Goal: Task Accomplishment & Management: Manage account settings

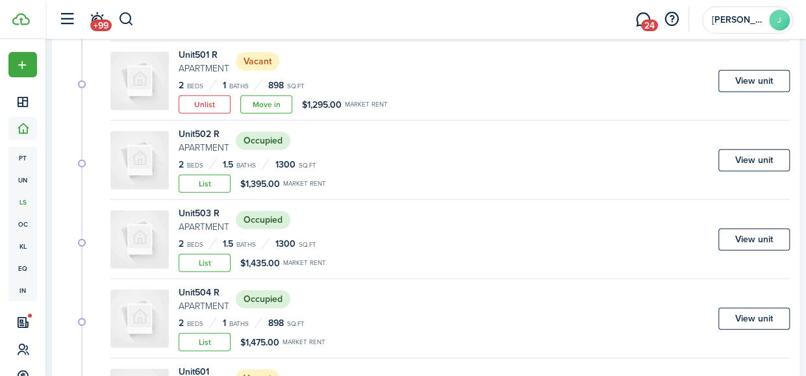
scroll to position [34, 0]
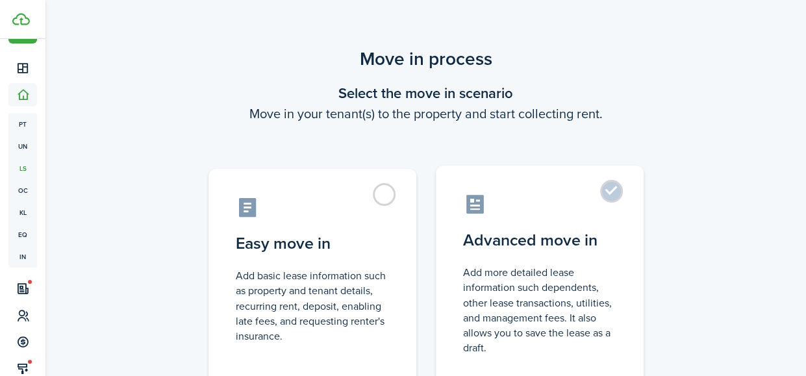
click at [601, 188] on label "Advanced move in Add more detailed lease information such dependents, other lea…" at bounding box center [540, 274] width 208 height 217
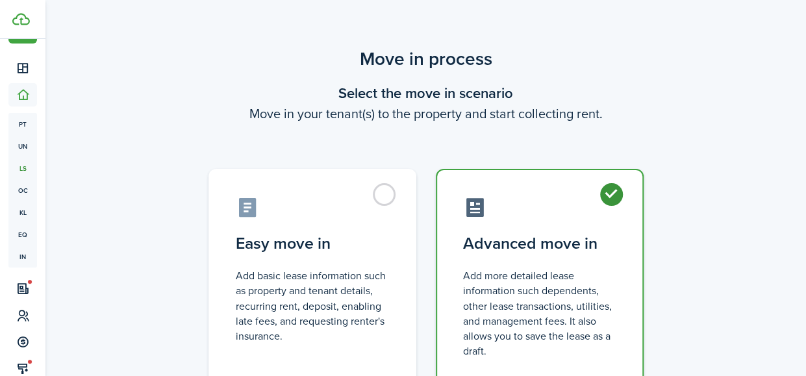
radio input "true"
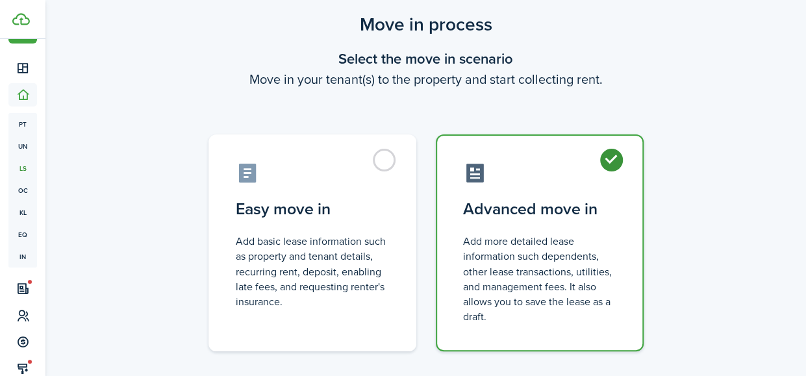
scroll to position [40, 0]
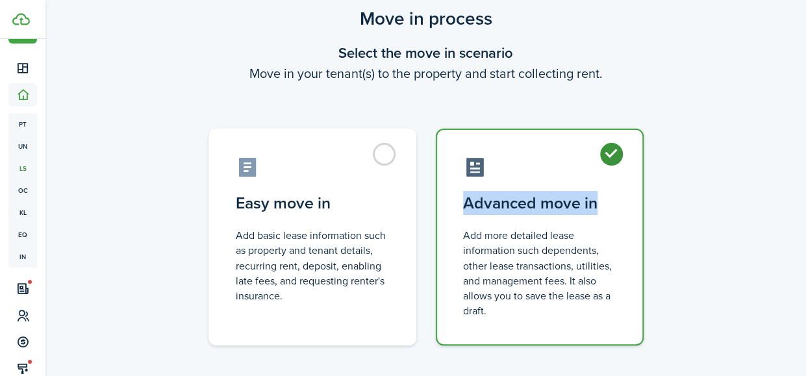
drag, startPoint x: 806, startPoint y: 146, endPoint x: 802, endPoint y: 191, distance: 45.0
click at [802, 191] on div "Move in process Select the move in scenario Move in your tenant(s) to the prope…" at bounding box center [425, 206] width 761 height 414
click at [761, 171] on div "Move in process Select the move in scenario Move in your tenant(s) to the prope…" at bounding box center [425, 206] width 761 height 414
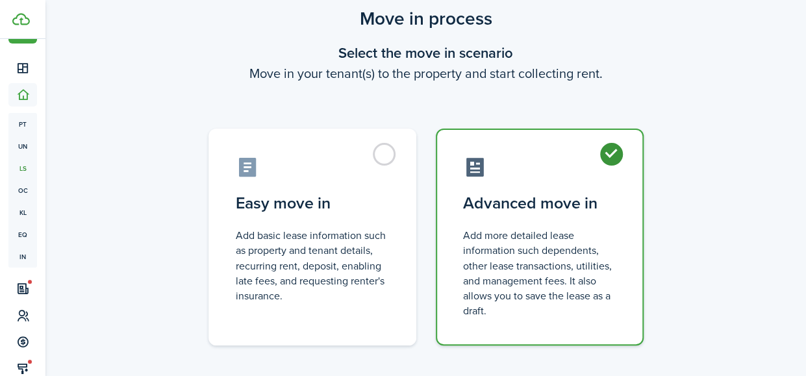
scroll to position [107, 0]
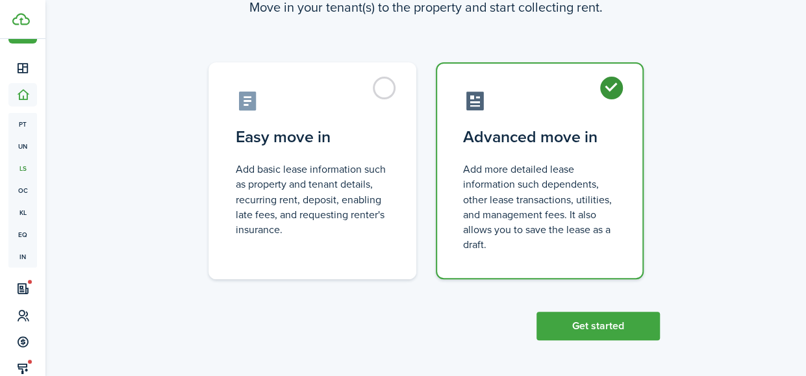
click at [574, 328] on button "Get started" at bounding box center [598, 326] width 123 height 29
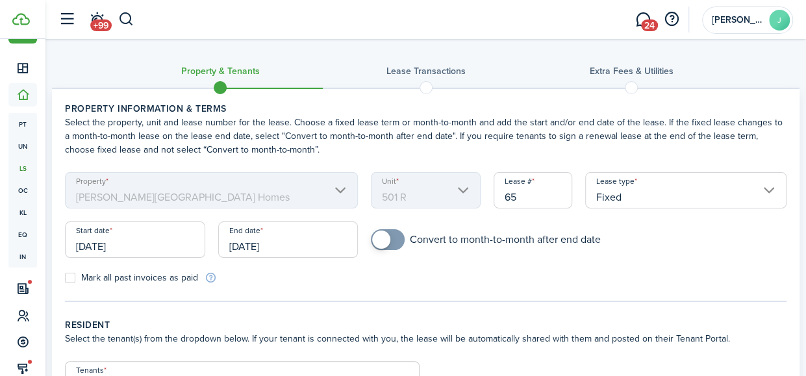
click at [104, 248] on input "[DATE]" at bounding box center [135, 240] width 140 height 36
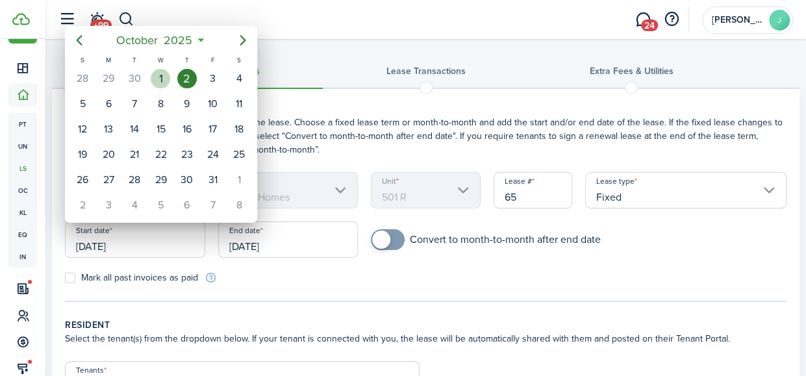
click at [164, 77] on div "1" at bounding box center [160, 78] width 19 height 19
type input "[DATE]"
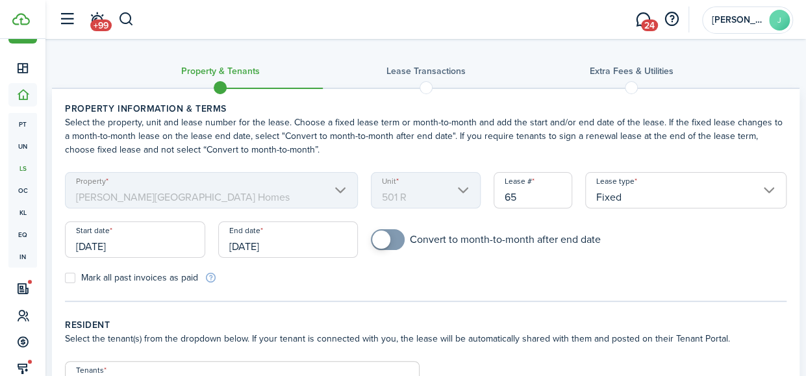
click at [281, 250] on input "[DATE]" at bounding box center [288, 240] width 140 height 36
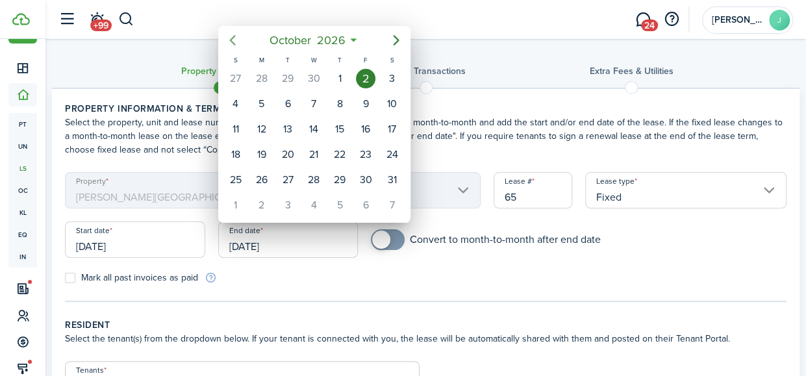
click at [233, 42] on icon "Previous page" at bounding box center [232, 40] width 6 height 10
click at [393, 37] on icon "Next page" at bounding box center [396, 40] width 16 height 16
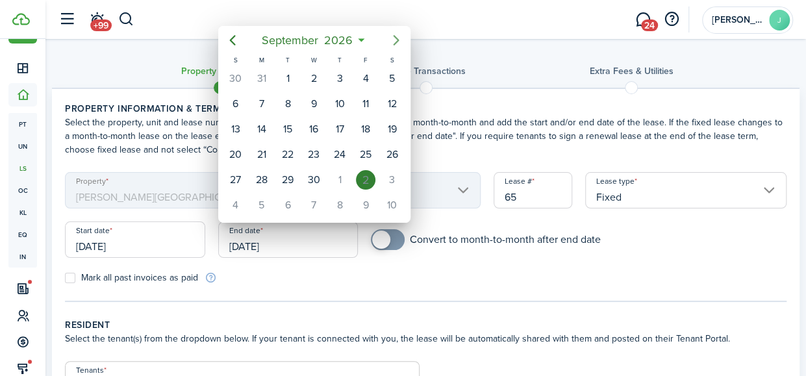
click at [393, 37] on icon "Next page" at bounding box center [396, 40] width 16 height 16
click at [350, 38] on mbsc-button "[DATE]" at bounding box center [307, 40] width 92 height 23
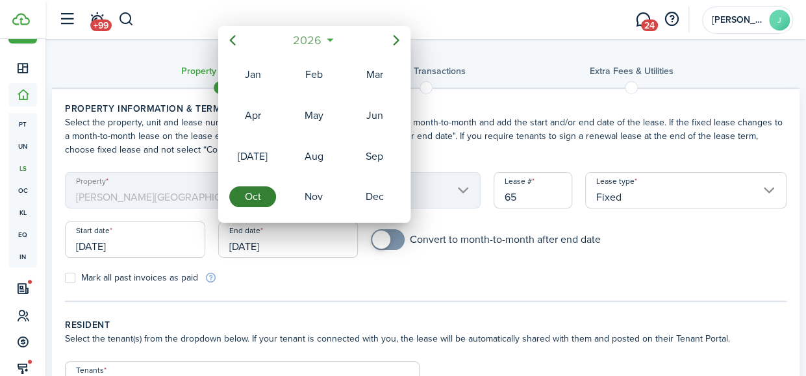
click at [322, 44] on span "2026" at bounding box center [307, 40] width 34 height 23
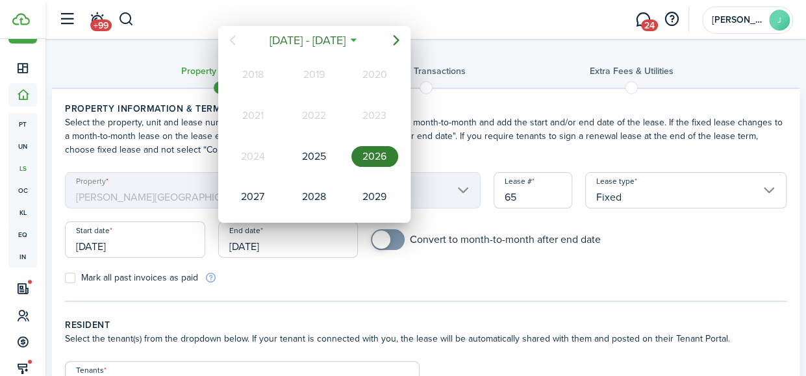
click at [367, 158] on div "2026" at bounding box center [374, 156] width 47 height 21
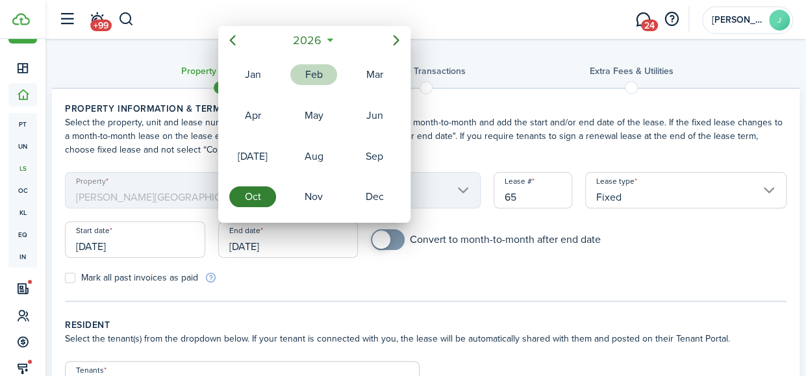
click at [308, 80] on div "Feb" at bounding box center [313, 74] width 47 height 21
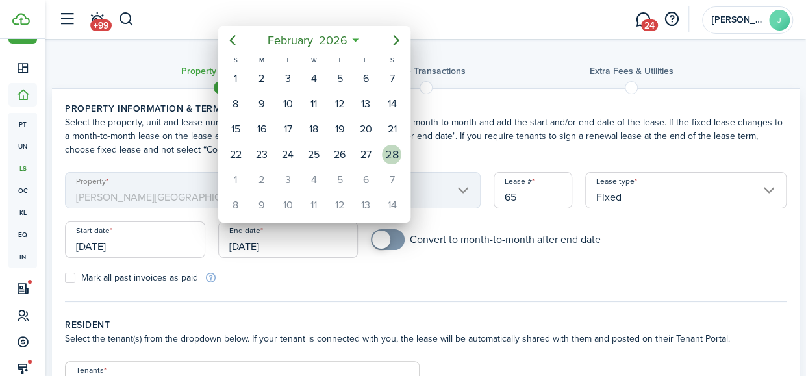
click at [382, 147] on div "28" at bounding box center [392, 154] width 26 height 25
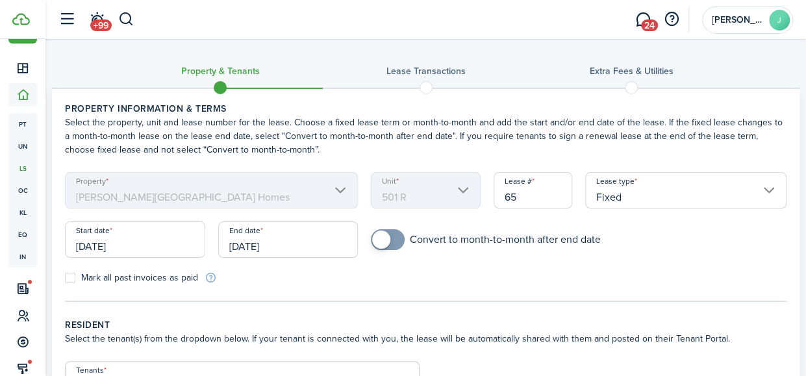
click at [261, 249] on input "[DATE]" at bounding box center [288, 240] width 140 height 36
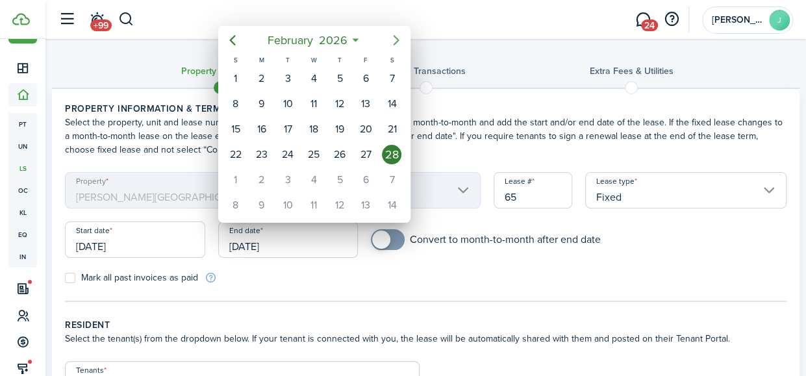
click at [387, 40] on mbsc-button "Next page" at bounding box center [396, 40] width 26 height 26
click at [284, 175] on div "31" at bounding box center [287, 179] width 19 height 19
type input "[DATE]"
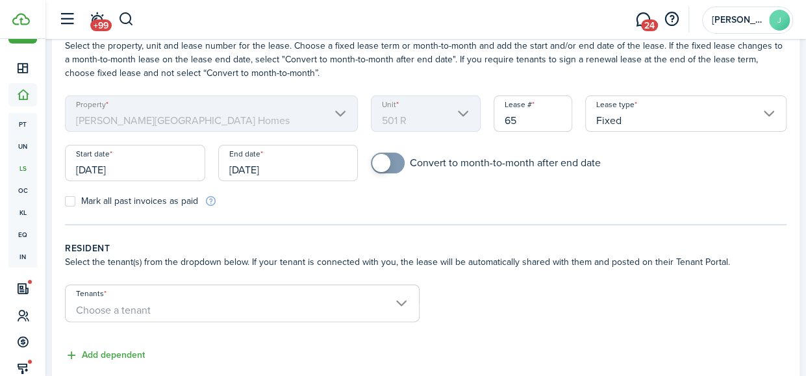
scroll to position [110, 0]
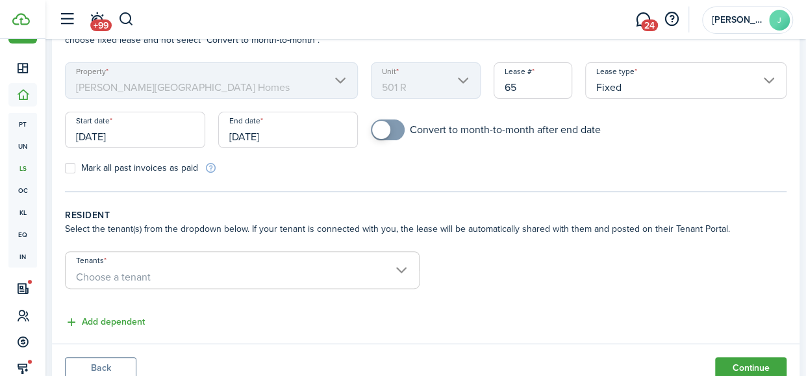
click at [409, 272] on span "Choose a tenant" at bounding box center [242, 277] width 353 height 22
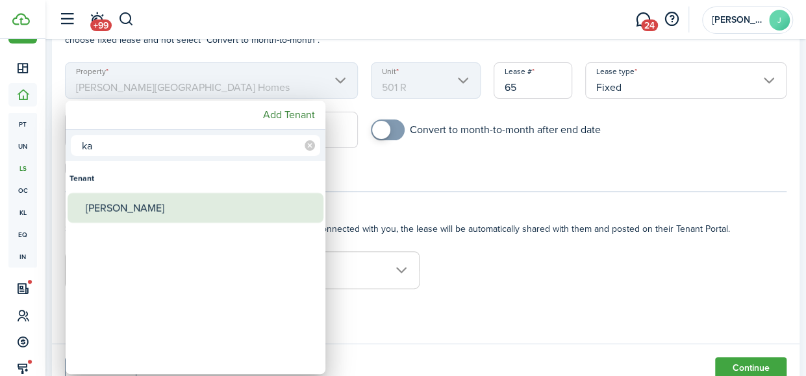
type input "ka"
click at [162, 202] on div "[PERSON_NAME]" at bounding box center [201, 208] width 230 height 30
type input "[PERSON_NAME]"
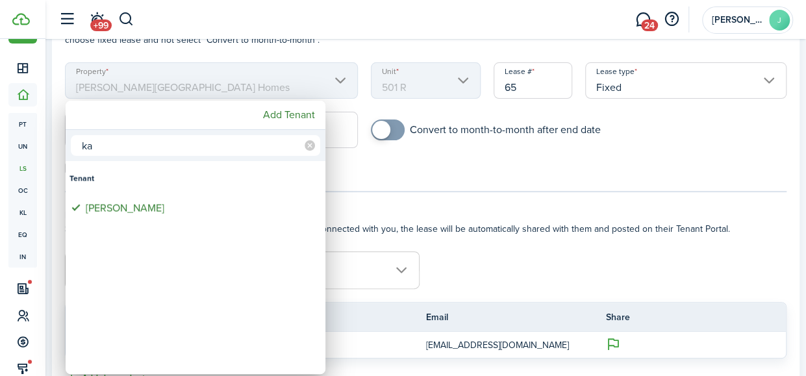
click at [206, 147] on input "ka" at bounding box center [195, 145] width 249 height 21
type input "k"
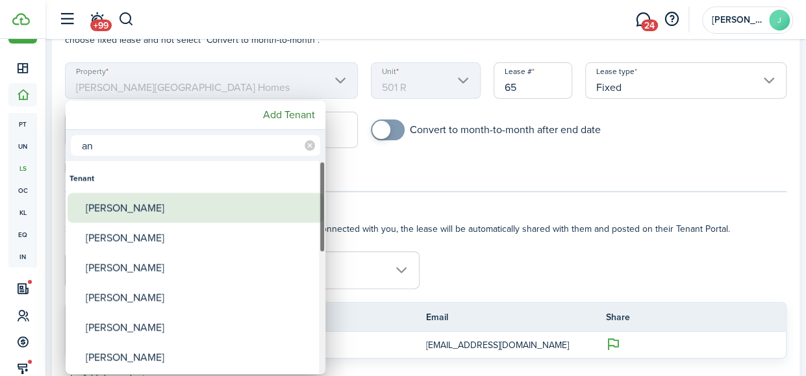
type input "an"
click at [134, 201] on div "[PERSON_NAME]" at bounding box center [201, 208] width 230 height 30
type input "[PERSON_NAME], [PERSON_NAME]"
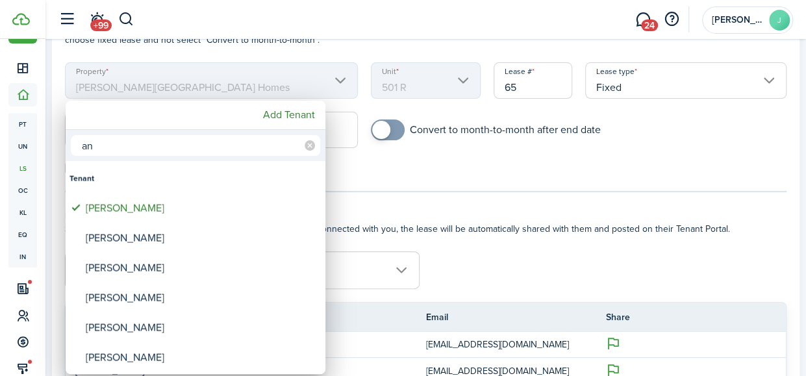
click at [566, 177] on div at bounding box center [403, 188] width 1014 height 584
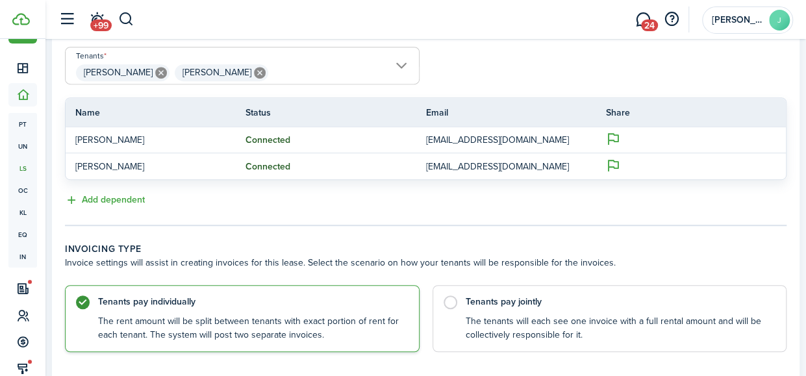
scroll to position [395, 0]
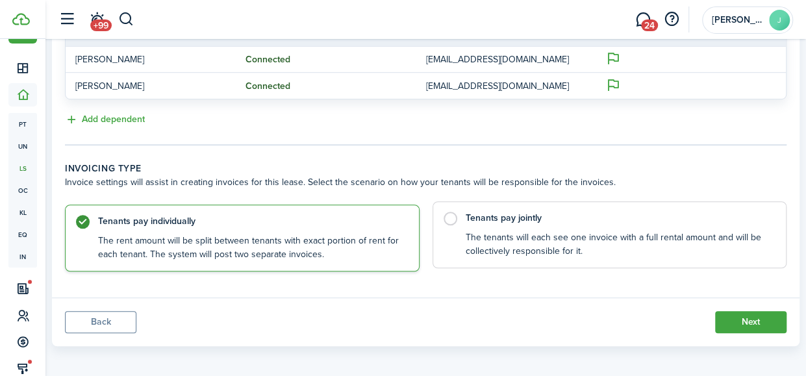
click at [509, 239] on control-radio-card-description "The tenants will each see one invoice with a full rental amount and will be col…" at bounding box center [620, 244] width 308 height 27
radio input "false"
radio input "true"
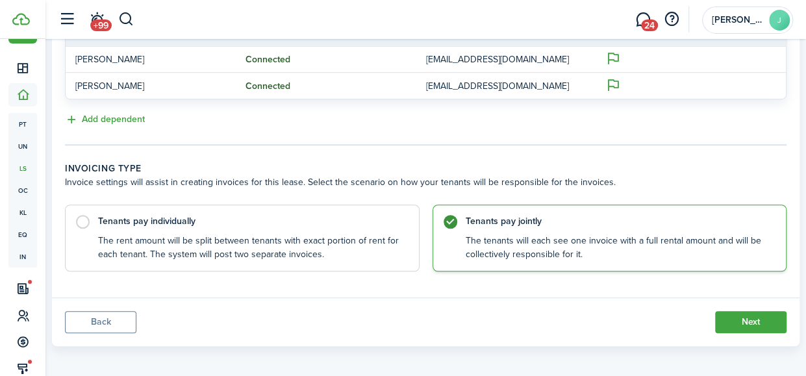
click at [750, 315] on button "Next" at bounding box center [750, 322] width 71 height 22
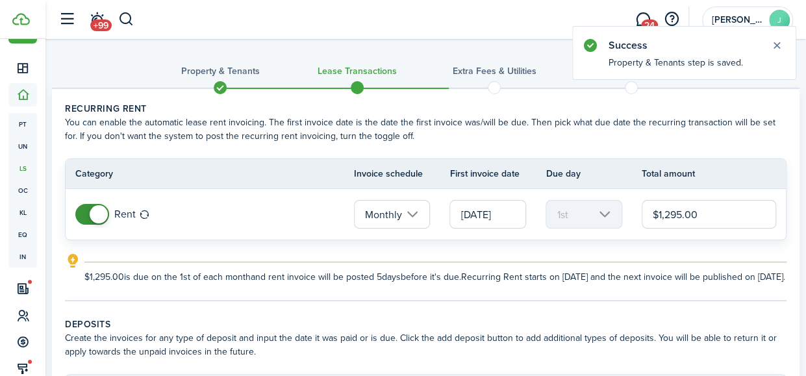
click at [672, 215] on input "$1,295.00" at bounding box center [709, 214] width 134 height 29
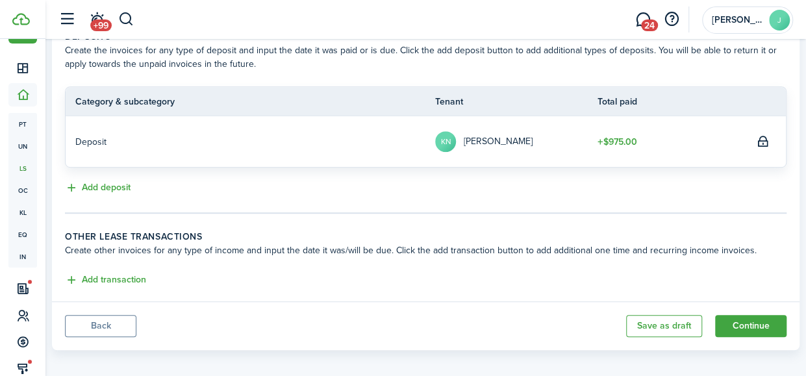
scroll to position [309, 0]
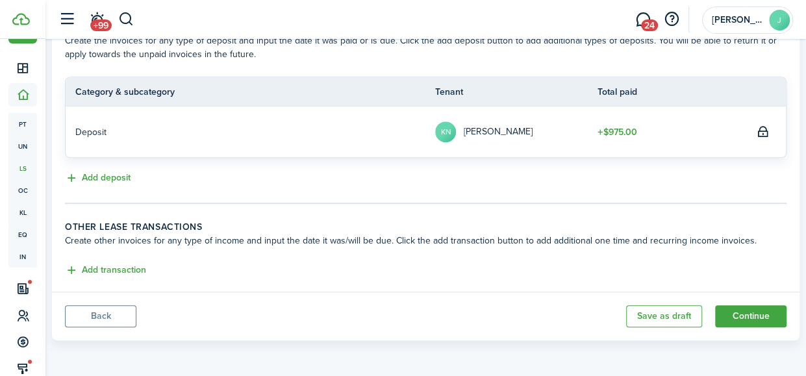
type input "$1,495.00"
click at [741, 314] on button "Continue" at bounding box center [750, 316] width 71 height 22
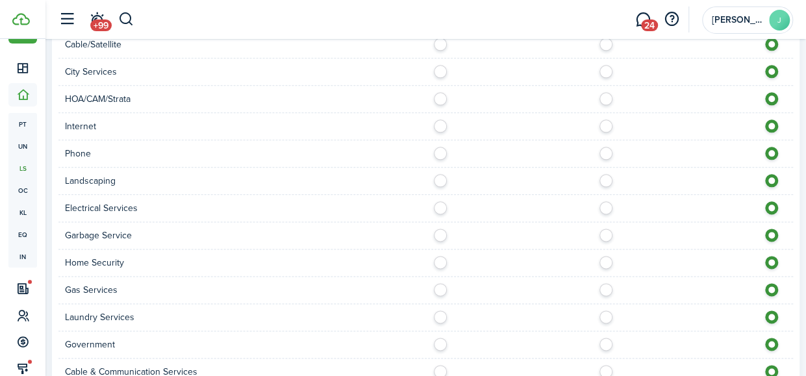
scroll to position [910, 0]
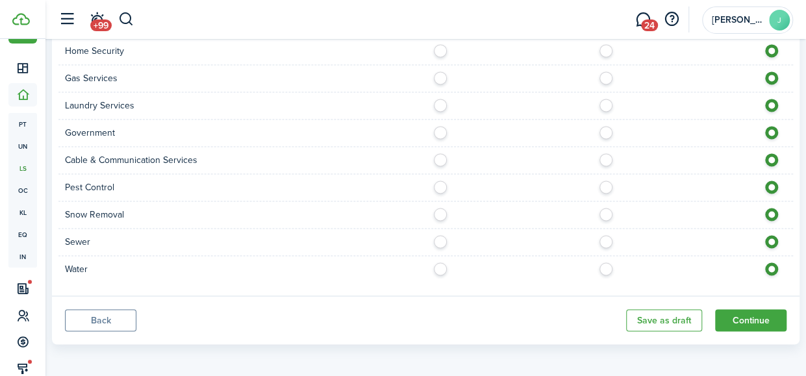
click at [725, 312] on button "Continue" at bounding box center [750, 320] width 71 height 22
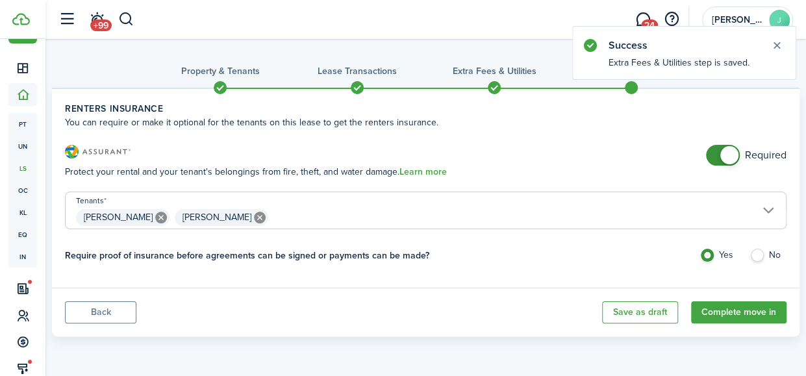
click at [722, 311] on button "Complete move in" at bounding box center [738, 312] width 95 height 22
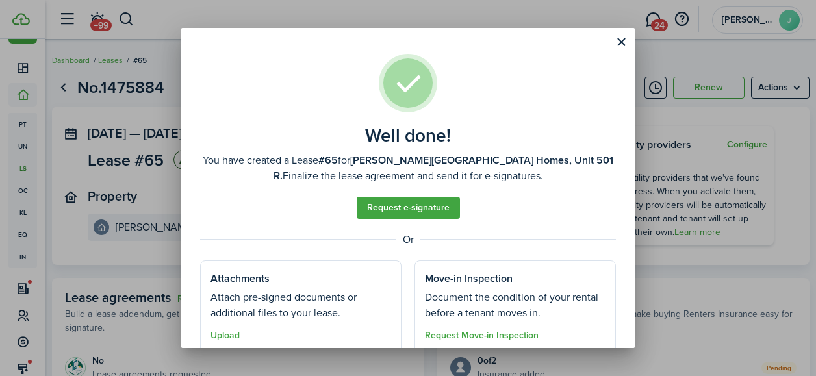
click at [617, 43] on button "Close modal" at bounding box center [621, 42] width 22 height 22
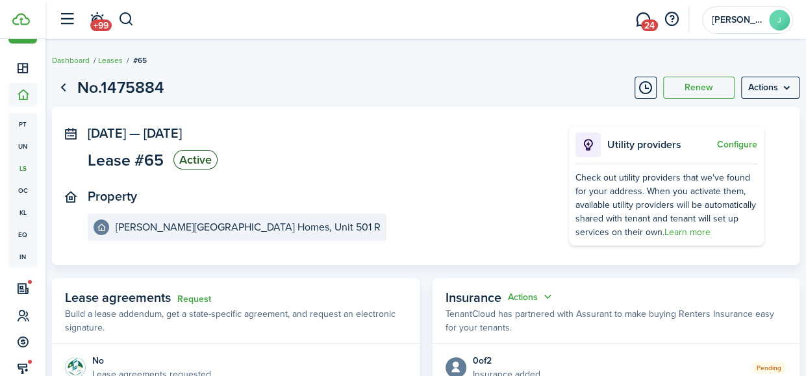
click at [66, 89] on link "Go back" at bounding box center [63, 88] width 22 height 22
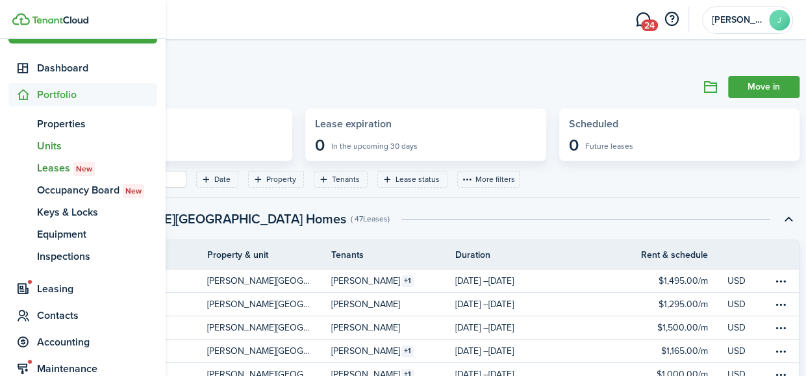
click at [65, 145] on span "Units" at bounding box center [97, 146] width 120 height 16
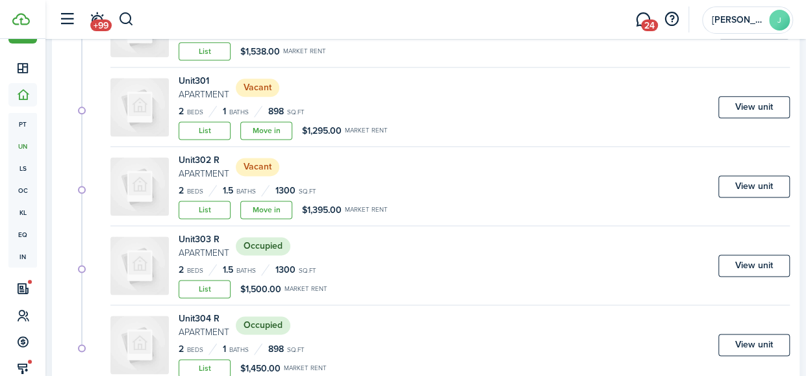
scroll to position [897, 0]
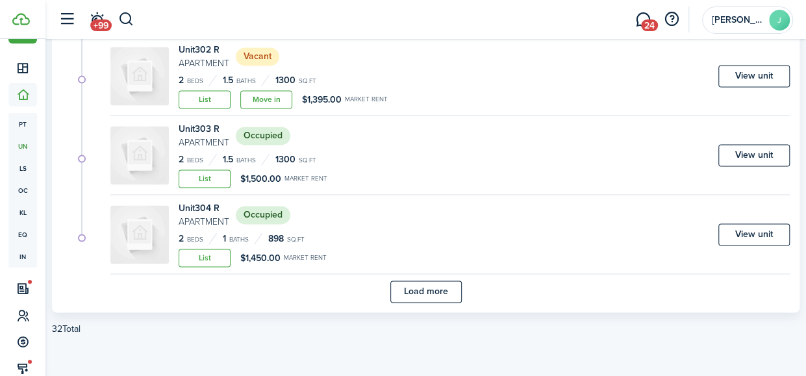
click at [415, 285] on button "Load more" at bounding box center [425, 292] width 71 height 22
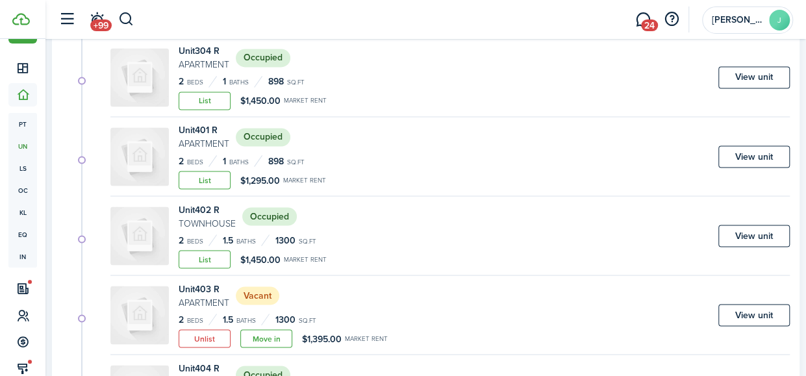
scroll to position [1062, 0]
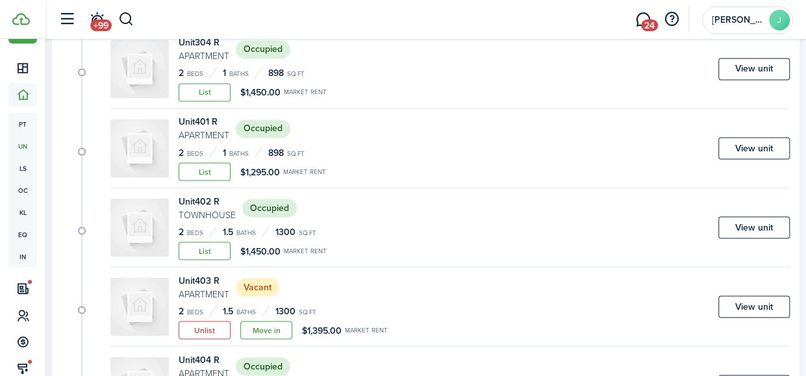
click at [774, 216] on link "View unit" at bounding box center [754, 227] width 71 height 22
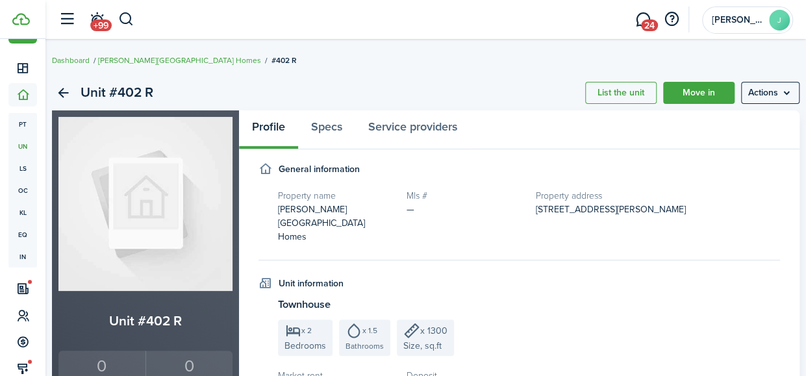
click at [767, 92] on menu-btn "Actions" at bounding box center [770, 93] width 58 height 22
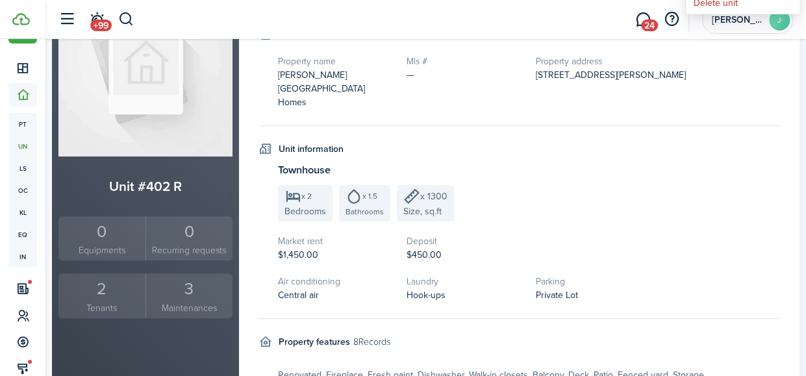
scroll to position [179, 0]
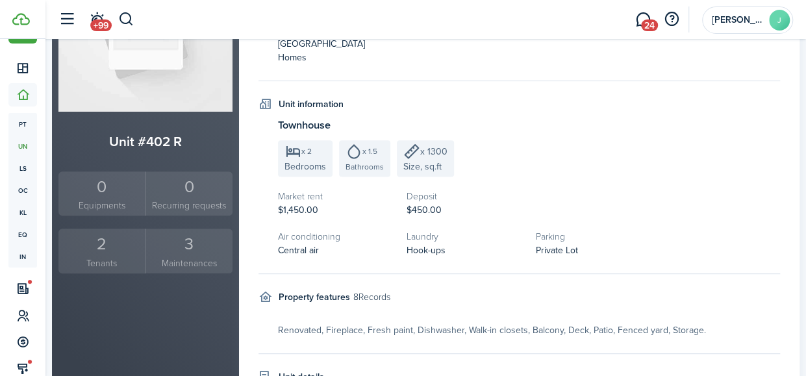
click at [100, 240] on div "2" at bounding box center [102, 244] width 81 height 25
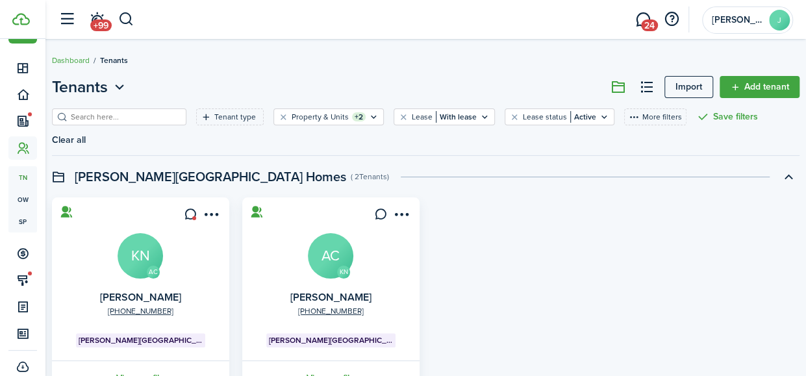
click at [322, 361] on link "View profile" at bounding box center [330, 379] width 181 height 36
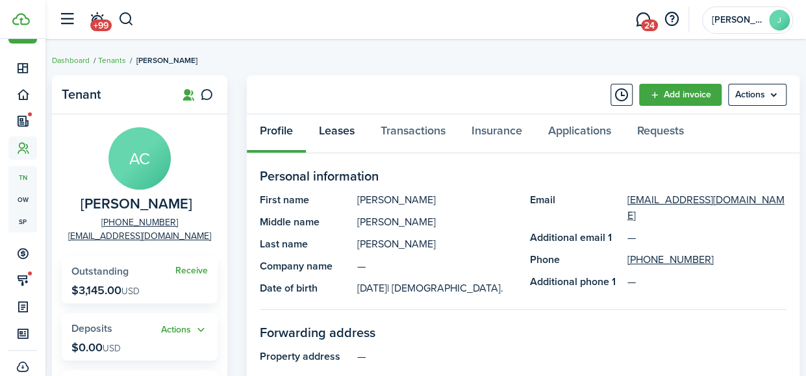
click at [348, 121] on link "Leases" at bounding box center [337, 133] width 62 height 39
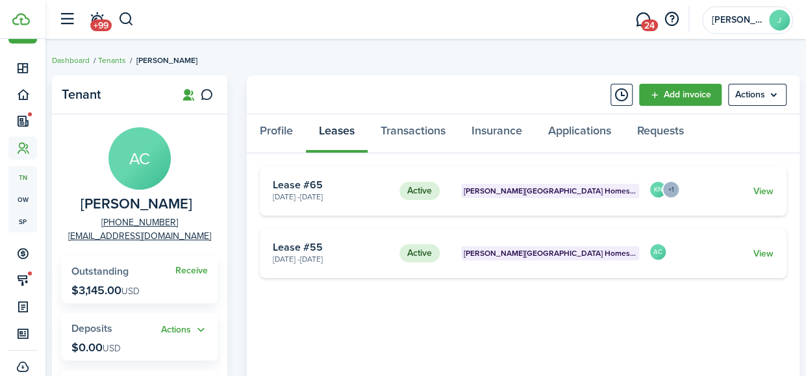
click at [763, 250] on link "View" at bounding box center [764, 254] width 20 height 14
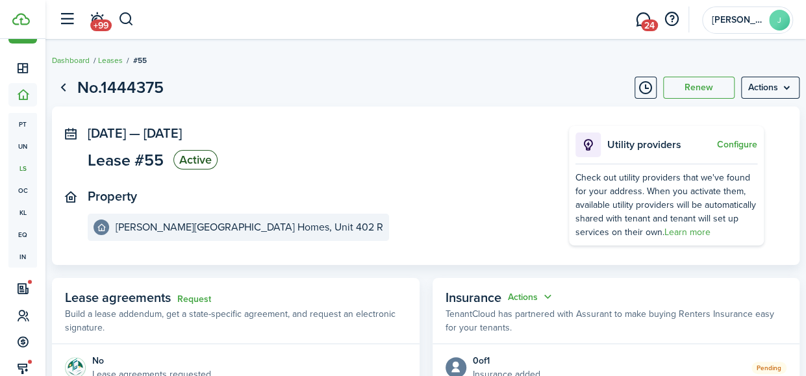
click at [780, 89] on menu-btn "Actions" at bounding box center [770, 88] width 58 height 22
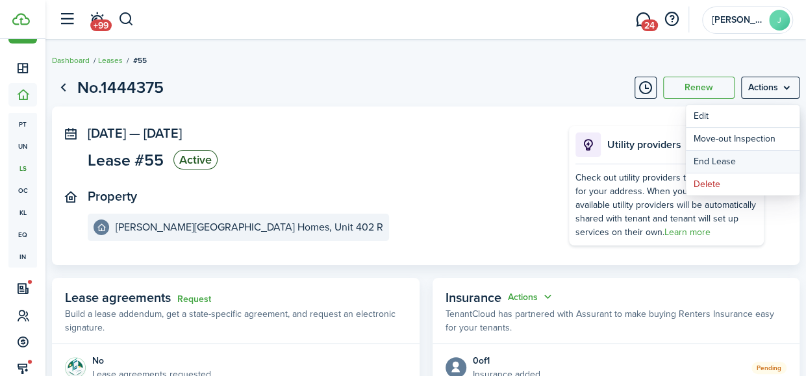
click at [724, 159] on link "End Lease" at bounding box center [743, 162] width 114 height 22
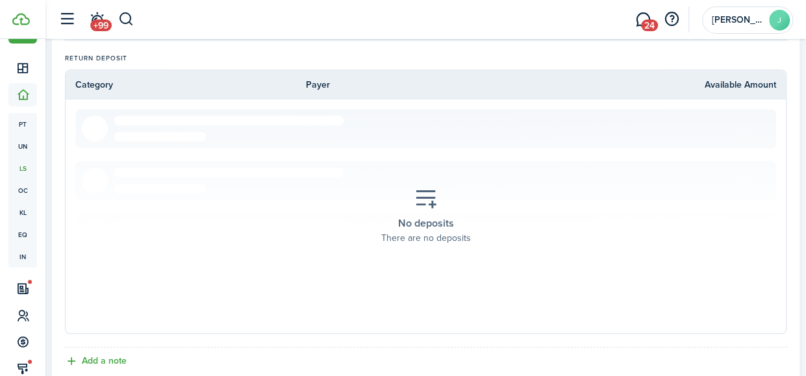
scroll to position [489, 0]
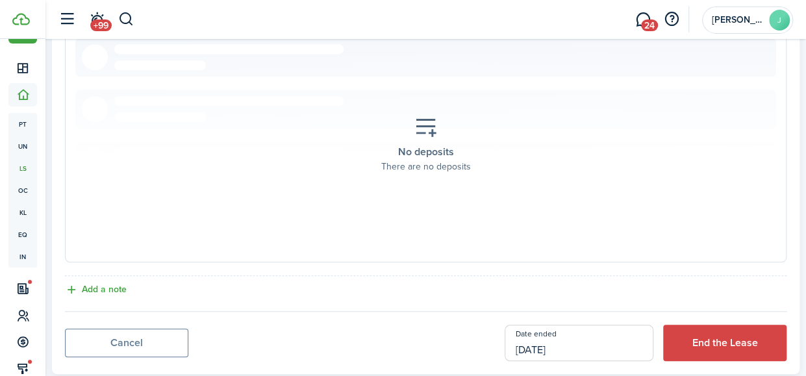
click at [717, 325] on button "End the Lease" at bounding box center [724, 343] width 123 height 36
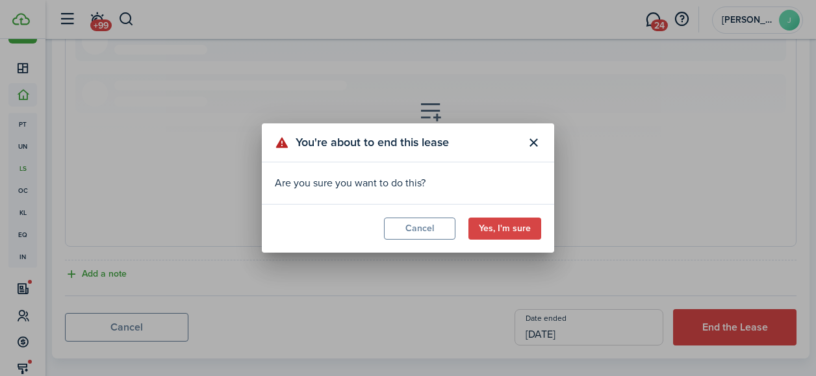
click at [496, 229] on button "Yes, I'm sure" at bounding box center [504, 229] width 73 height 22
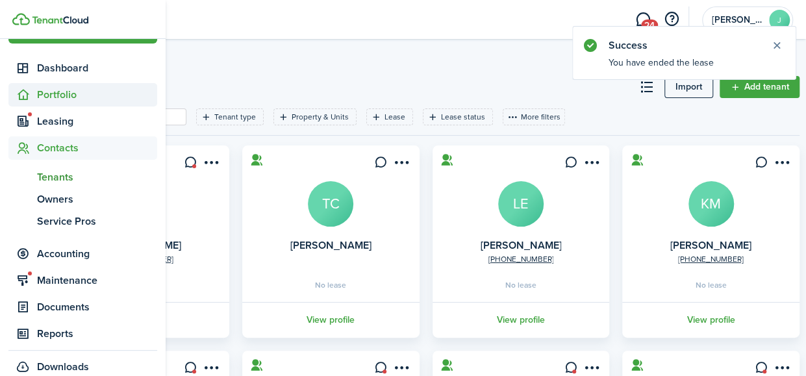
click at [48, 92] on span "Portfolio" at bounding box center [97, 95] width 120 height 16
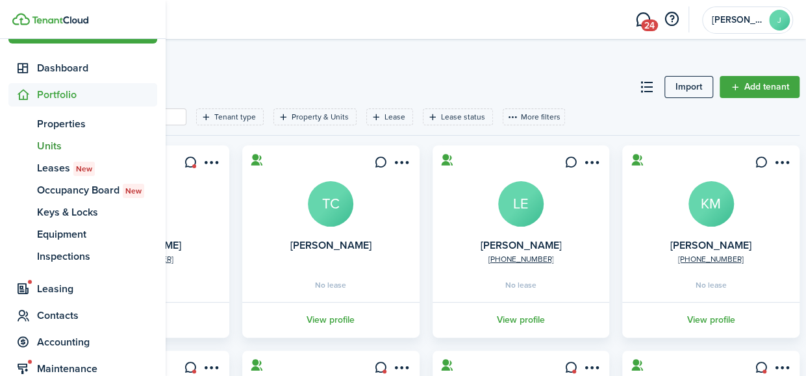
click at [62, 140] on span "Units" at bounding box center [97, 146] width 120 height 16
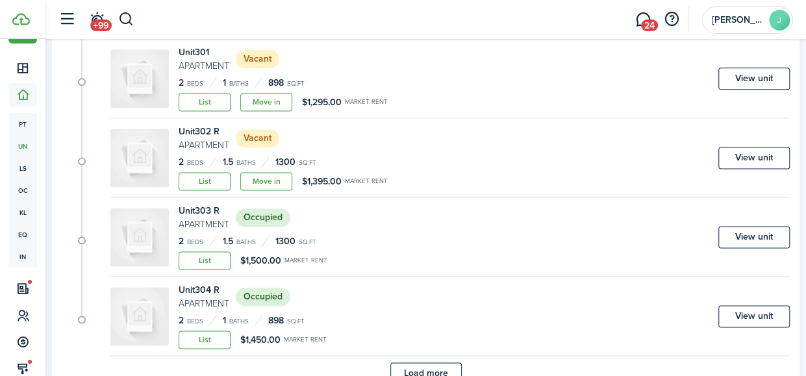
scroll to position [897, 0]
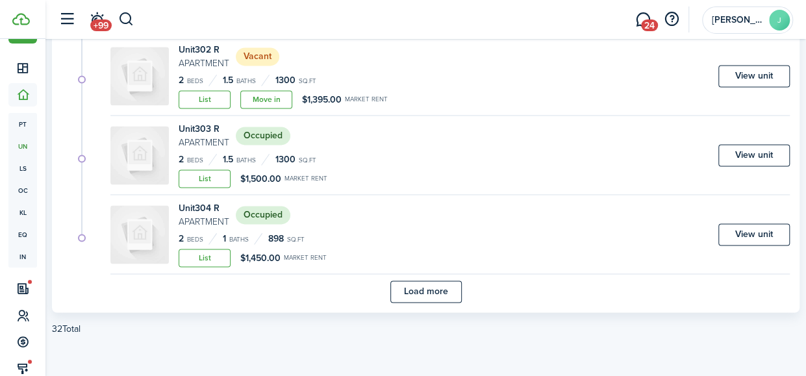
click at [400, 290] on button "Load more" at bounding box center [425, 292] width 71 height 22
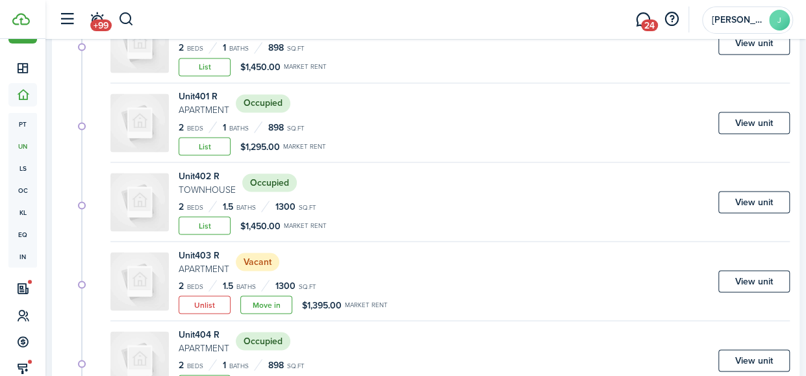
scroll to position [1182, 0]
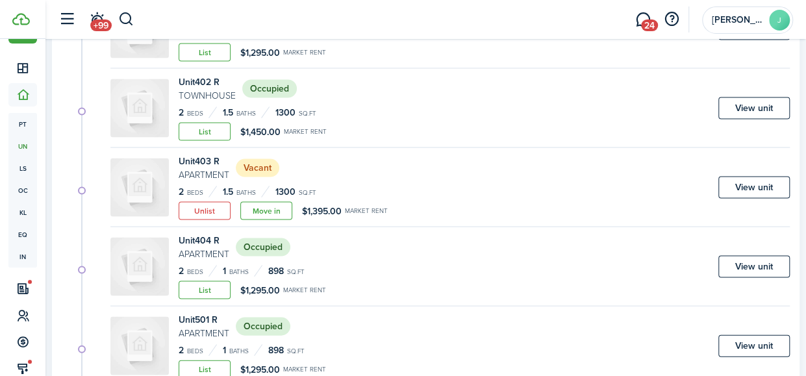
click at [748, 108] on link "View unit" at bounding box center [754, 108] width 71 height 22
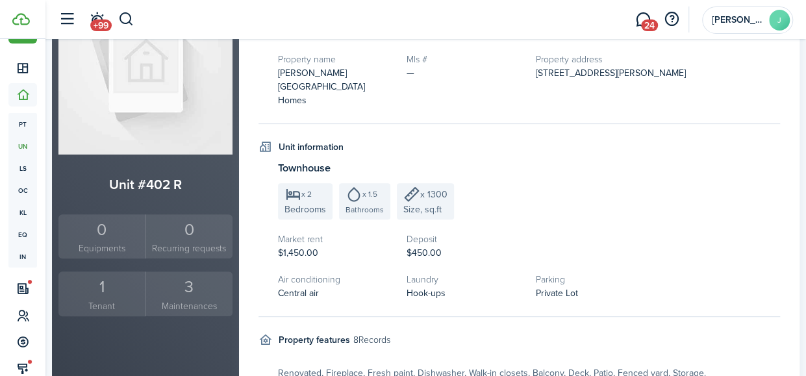
scroll to position [144, 0]
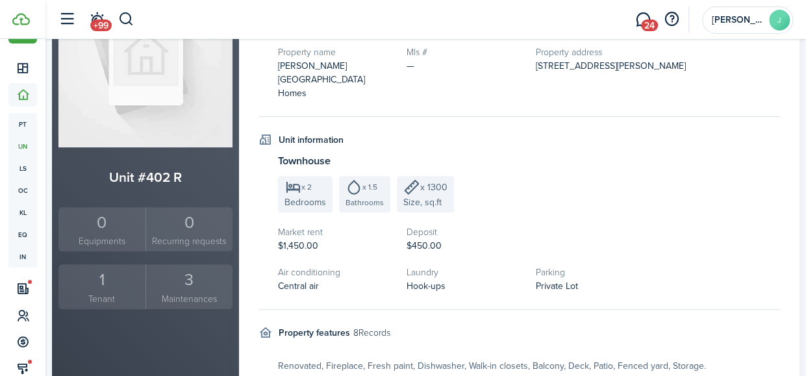
click at [100, 292] on small "Tenant" at bounding box center [102, 299] width 81 height 14
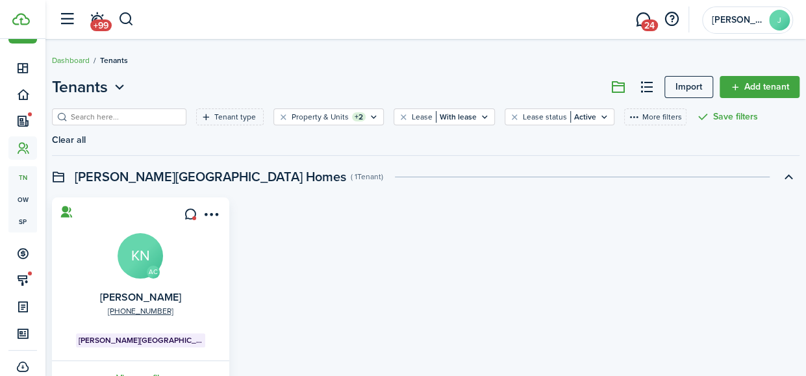
click at [152, 361] on link "View profile" at bounding box center [140, 379] width 181 height 36
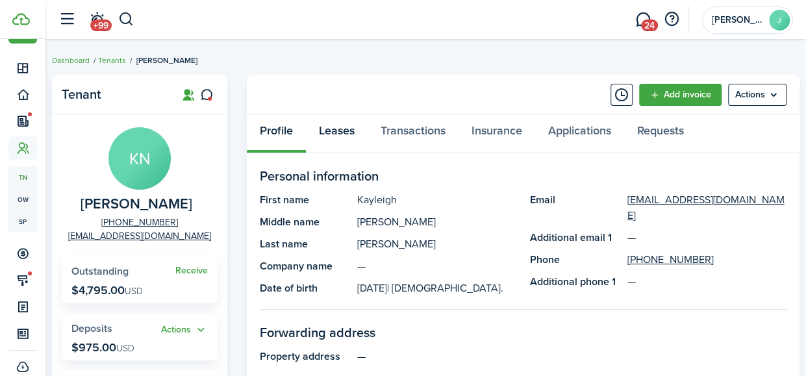
click at [339, 127] on link "Leases" at bounding box center [337, 133] width 62 height 39
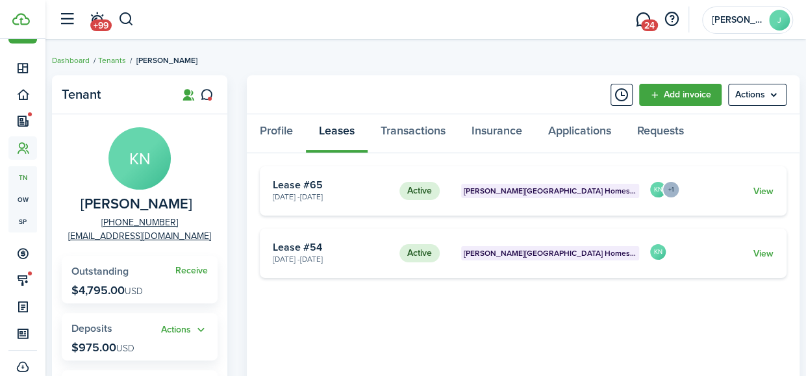
click at [759, 258] on link "View" at bounding box center [764, 254] width 20 height 14
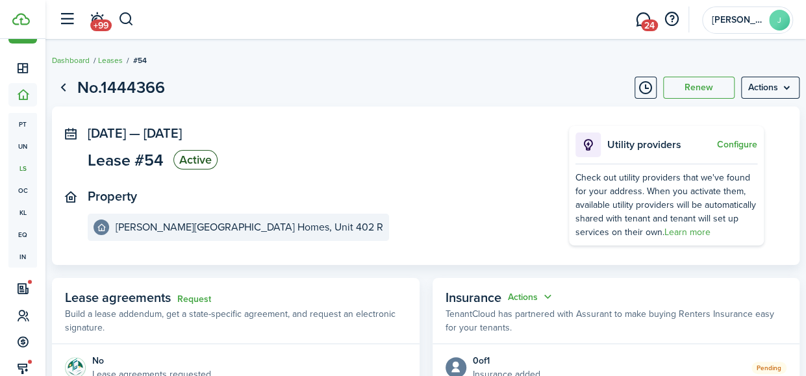
click at [778, 79] on menu-btn "Actions" at bounding box center [770, 88] width 58 height 22
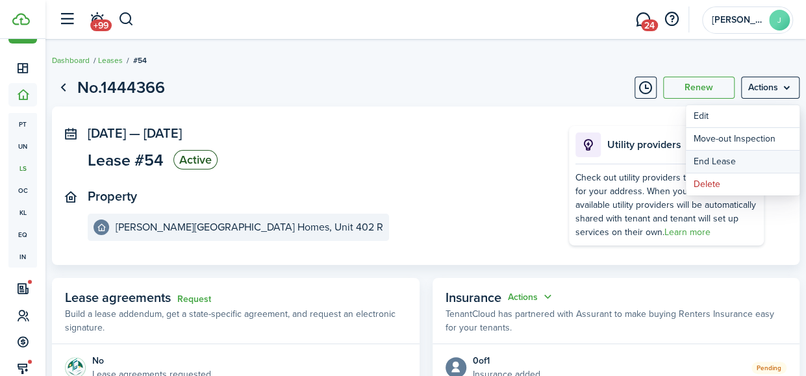
click at [750, 151] on link "End Lease" at bounding box center [743, 162] width 114 height 22
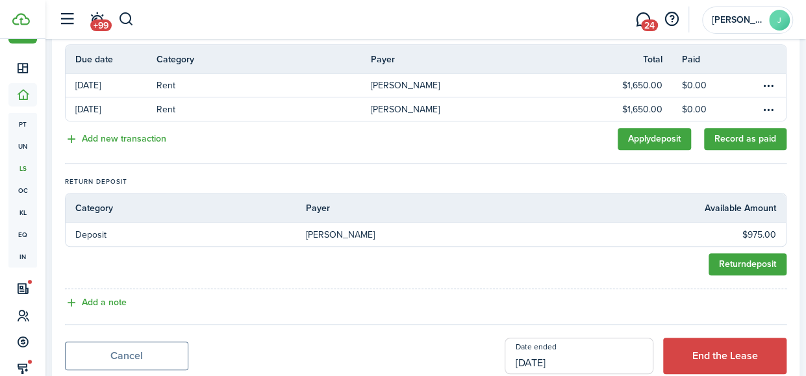
scroll to position [318, 0]
click at [715, 337] on button "End the Lease" at bounding box center [724, 355] width 123 height 36
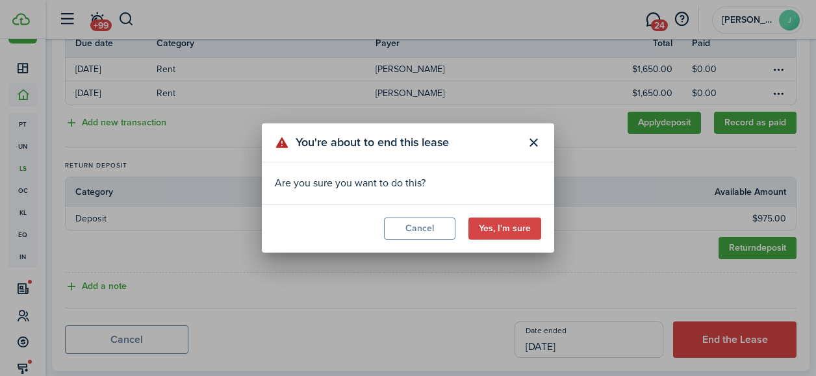
click at [520, 234] on button "Yes, I'm sure" at bounding box center [504, 229] width 73 height 22
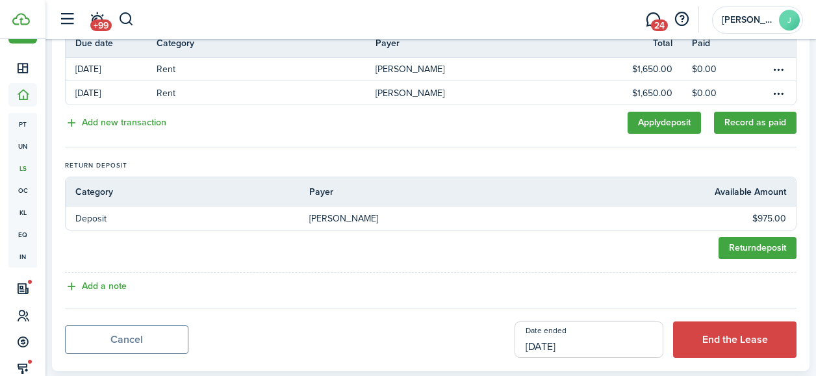
click at [520, 234] on div "You're about to end this lease Are you sure you want to do this? Cancel Yes, I'…" at bounding box center [408, 188] width 816 height 376
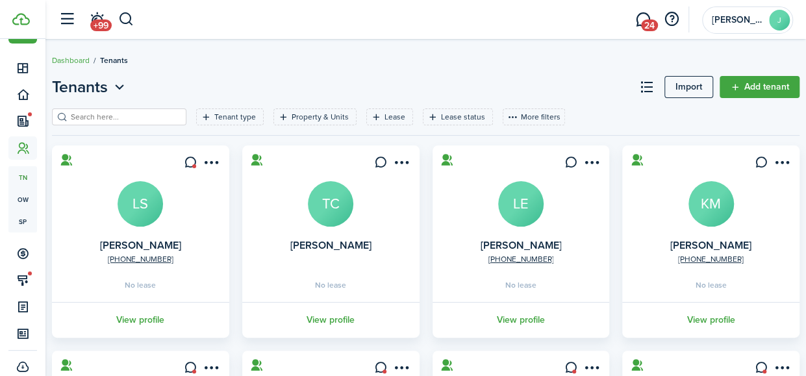
click at [409, 159] on menu-btn-icon "Open menu" at bounding box center [402, 162] width 22 height 22
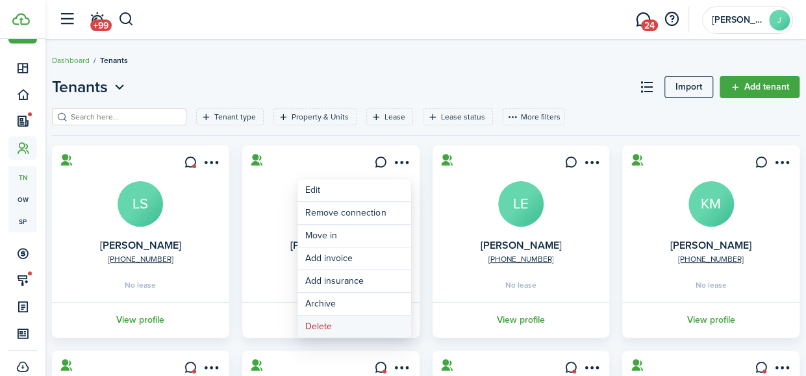
click at [331, 331] on button "Delete" at bounding box center [355, 327] width 114 height 22
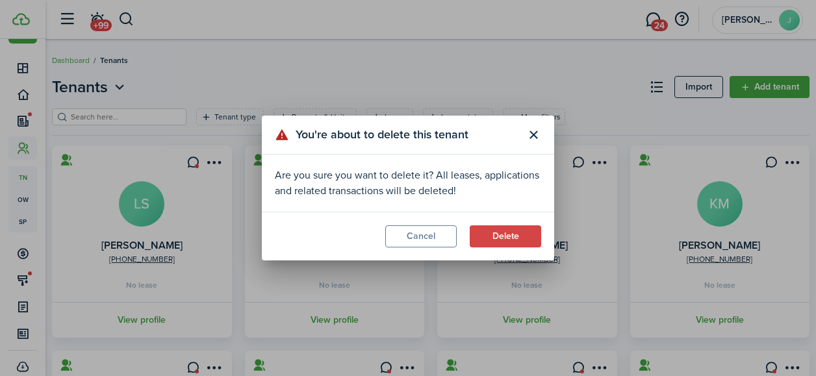
click at [505, 240] on button "Delete" at bounding box center [505, 236] width 71 height 22
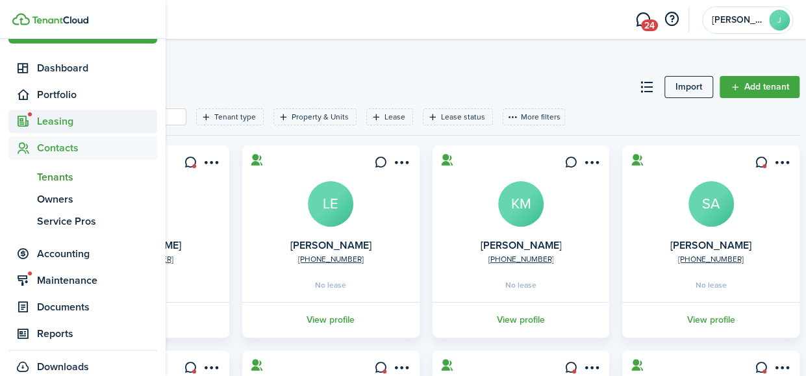
click at [55, 121] on span "Leasing" at bounding box center [97, 122] width 120 height 16
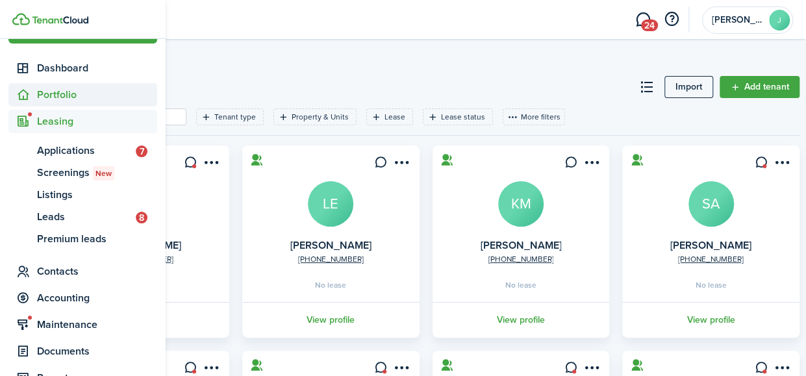
click at [55, 95] on span "Portfolio" at bounding box center [97, 95] width 120 height 16
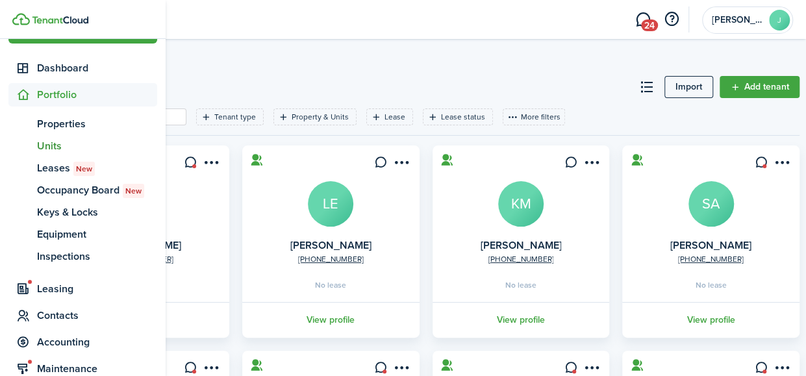
click at [42, 138] on link "un Units" at bounding box center [82, 146] width 149 height 22
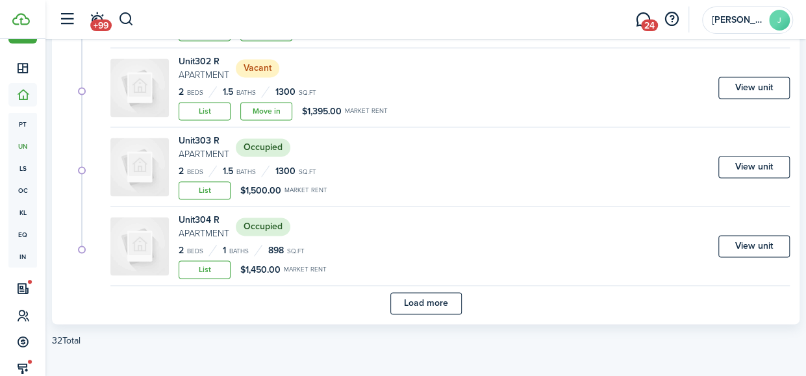
scroll to position [897, 0]
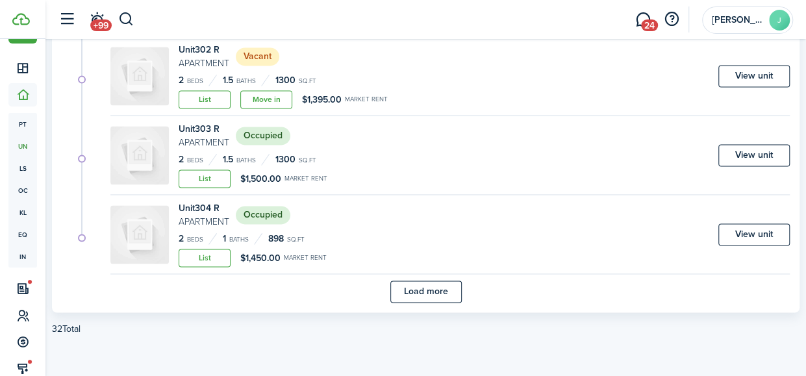
click at [446, 289] on button "Load more" at bounding box center [425, 292] width 71 height 22
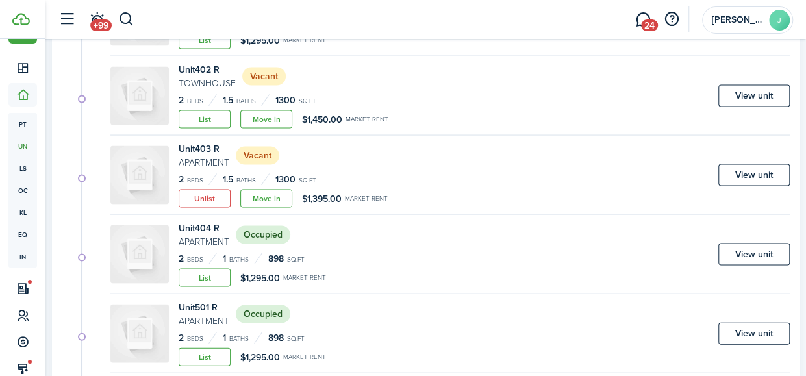
scroll to position [1202, 0]
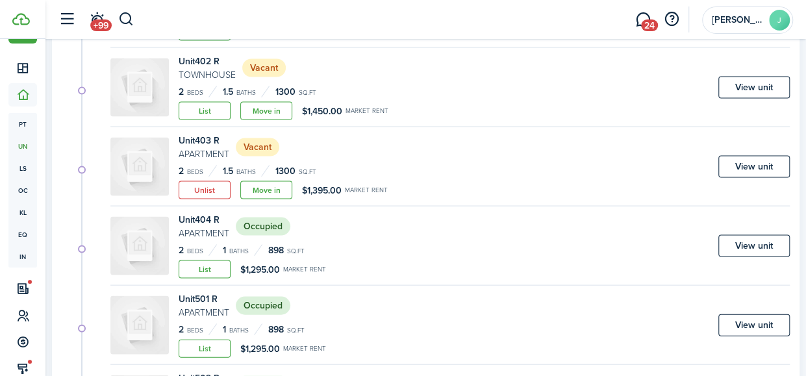
click at [763, 314] on link "View unit" at bounding box center [754, 325] width 71 height 22
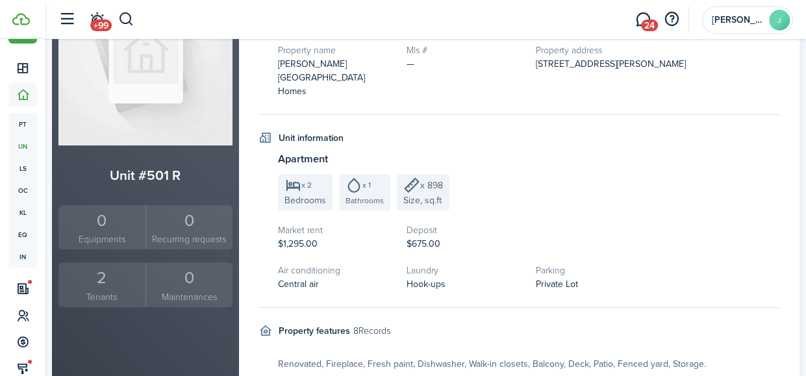
scroll to position [132, 0]
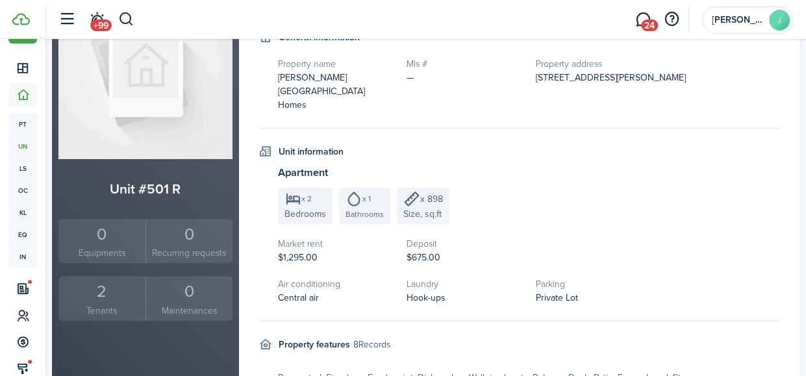
click at [99, 297] on div "2" at bounding box center [102, 291] width 81 height 25
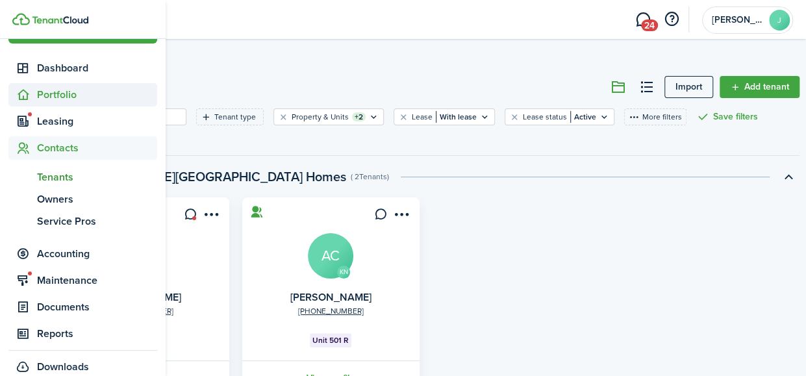
click at [58, 92] on span "Portfolio" at bounding box center [97, 95] width 120 height 16
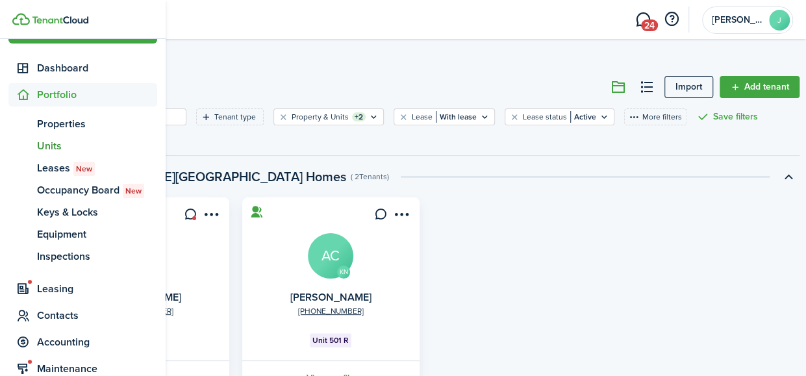
click at [51, 136] on link "un Units" at bounding box center [82, 146] width 149 height 22
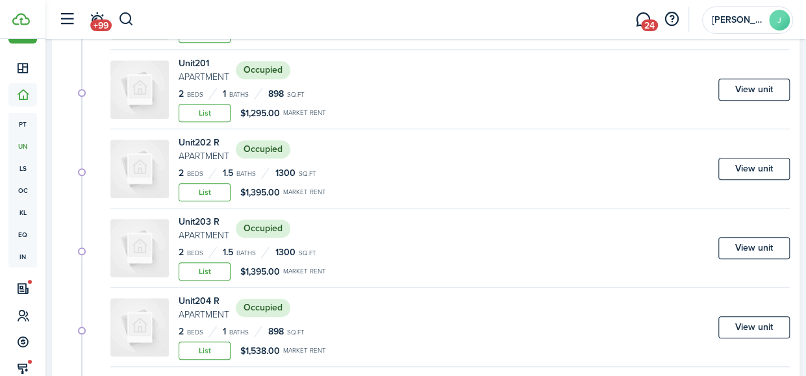
scroll to position [488, 0]
click at [742, 318] on link "View unit" at bounding box center [754, 326] width 71 height 22
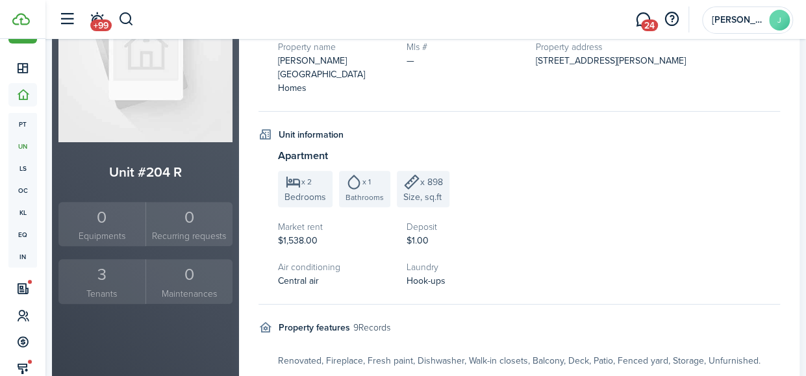
scroll to position [156, 0]
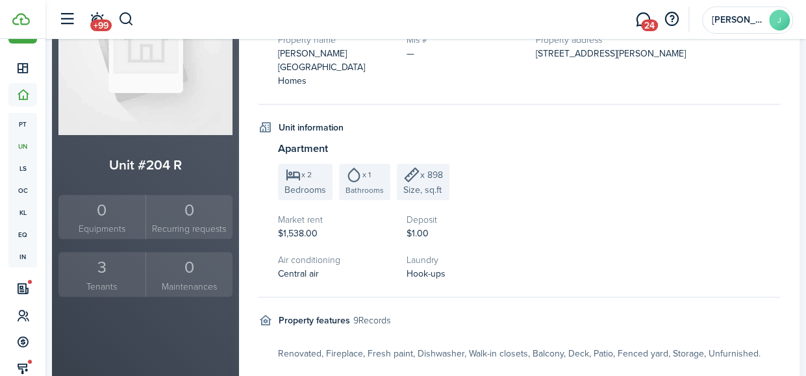
click at [88, 286] on small "Tenants" at bounding box center [102, 287] width 81 height 14
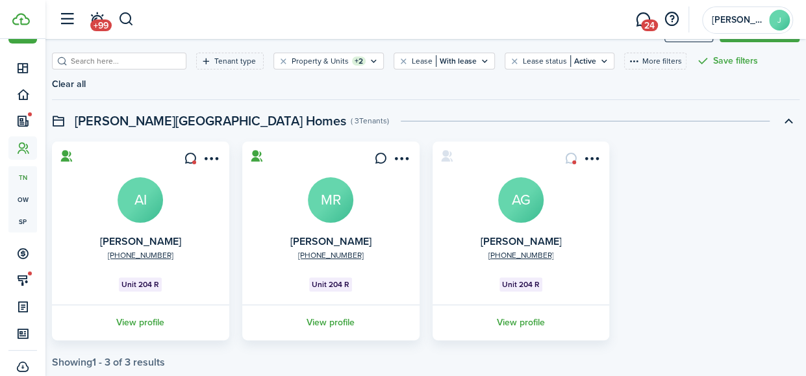
scroll to position [63, 0]
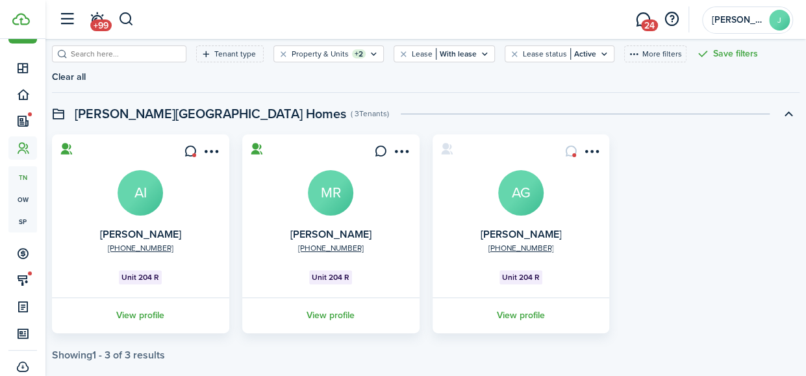
click at [140, 298] on link "View profile" at bounding box center [140, 316] width 181 height 36
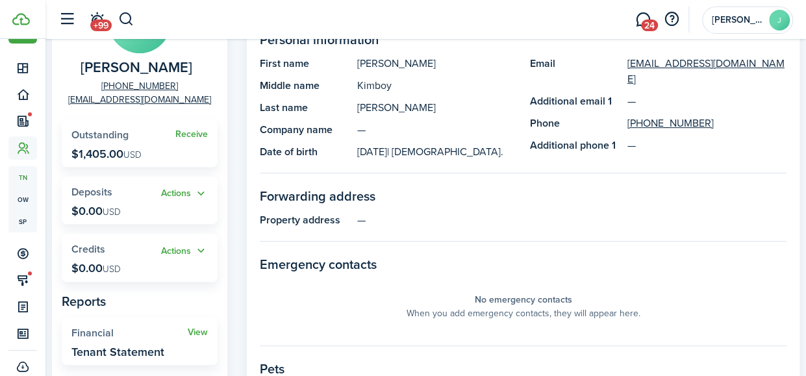
scroll to position [138, 0]
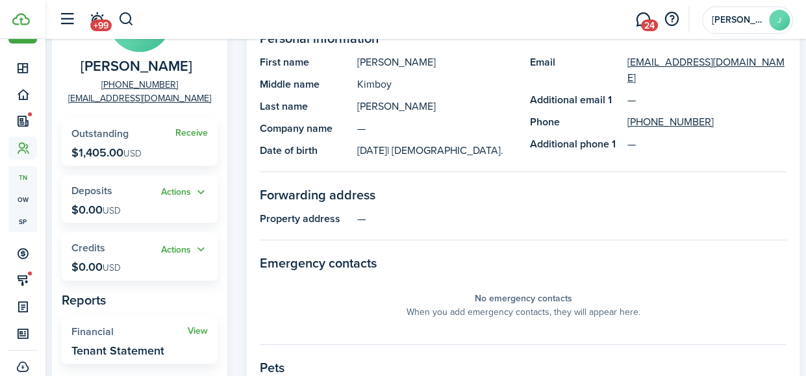
click at [197, 131] on link "Receive" at bounding box center [191, 133] width 32 height 10
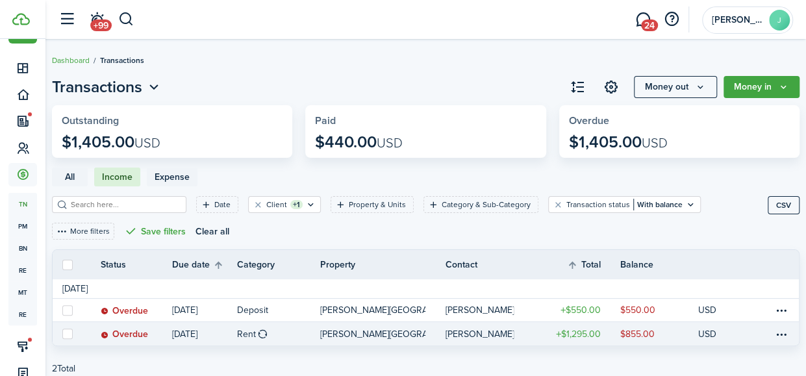
click at [67, 332] on label at bounding box center [67, 334] width 10 height 10
click at [62, 334] on input "checkbox" at bounding box center [62, 334] width 1 height 1
checkbox input "true"
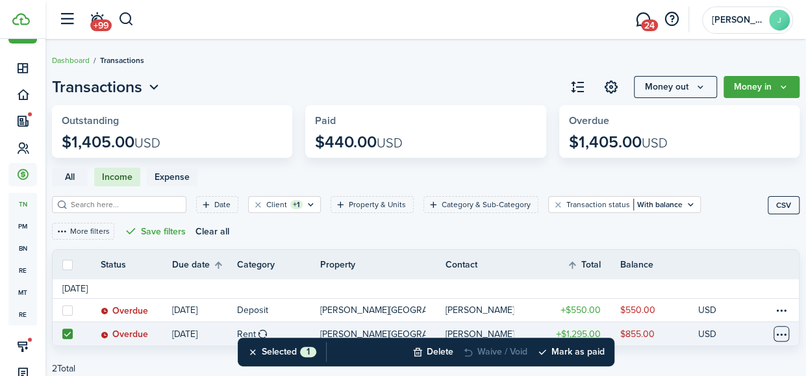
click at [783, 332] on table-menu-btn-icon at bounding box center [782, 334] width 16 height 16
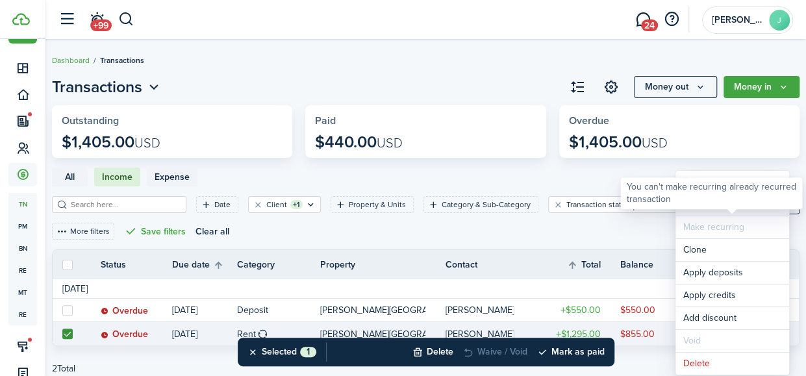
click at [711, 214] on link "Mark as paid" at bounding box center [733, 205] width 114 height 22
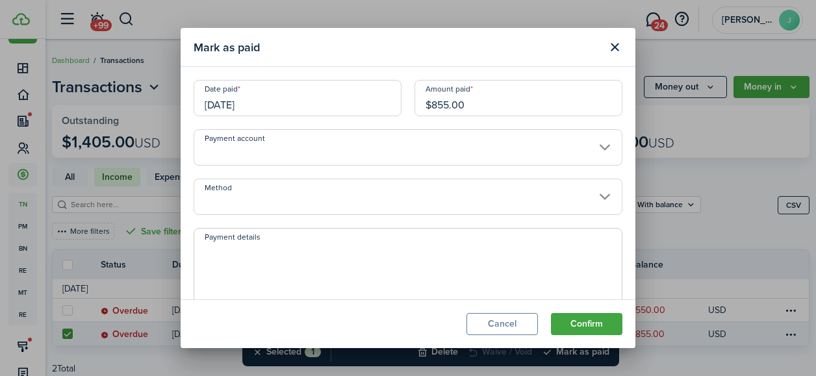
click at [598, 146] on input "Payment account" at bounding box center [408, 147] width 429 height 36
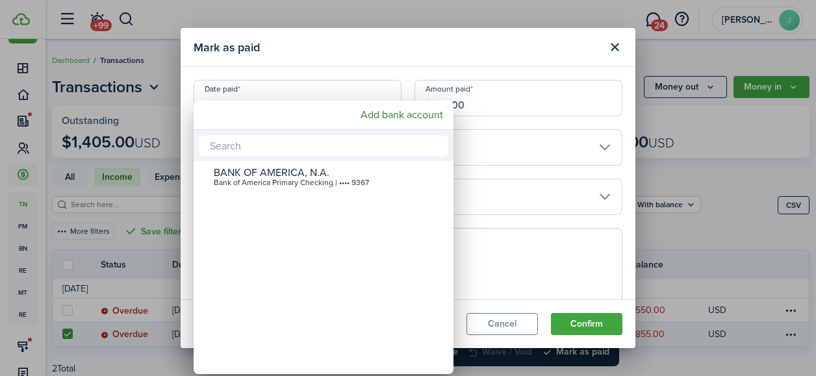
click at [525, 141] on div at bounding box center [408, 188] width 1024 height 584
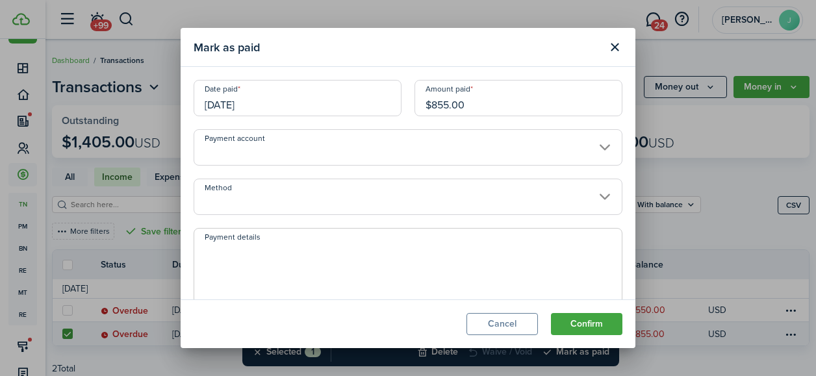
click at [518, 194] on input "Method" at bounding box center [408, 197] width 429 height 36
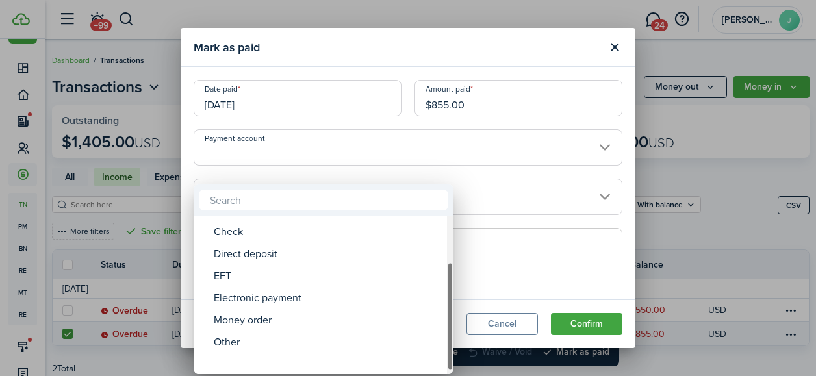
drag, startPoint x: 448, startPoint y: 275, endPoint x: 450, endPoint y: 335, distance: 59.8
click at [450, 335] on div "Method" at bounding box center [450, 316] width 6 height 108
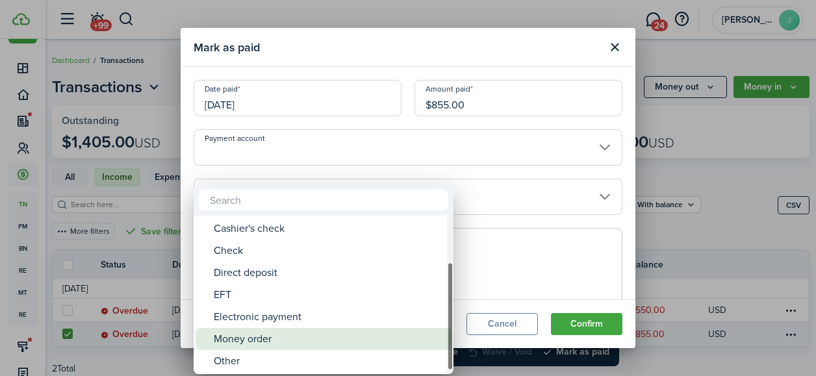
click at [294, 346] on div "Money order" at bounding box center [329, 339] width 230 height 22
type input "Money order"
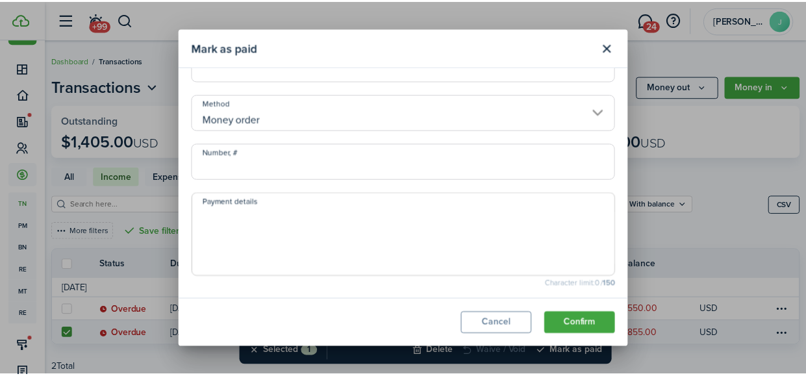
scroll to position [86, 0]
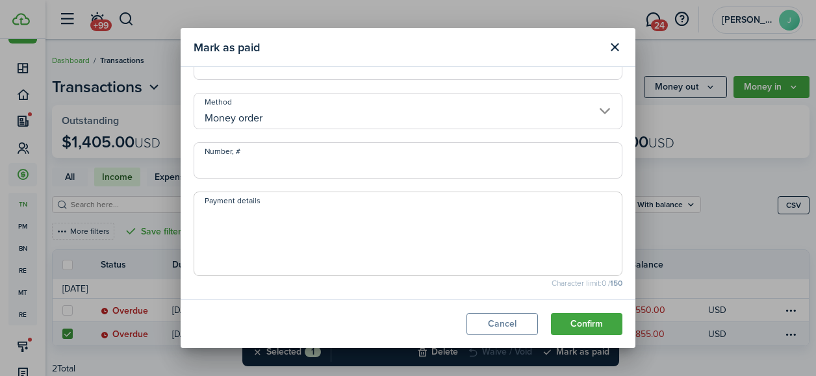
click at [596, 323] on button "Confirm" at bounding box center [586, 324] width 71 height 22
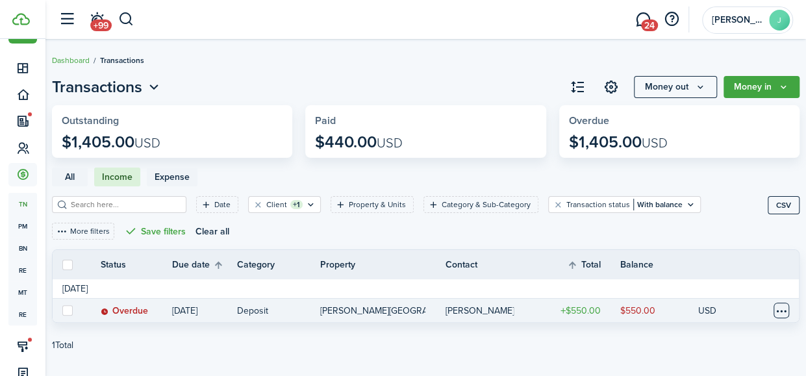
click at [781, 306] on table-menu-btn-icon at bounding box center [782, 311] width 16 height 16
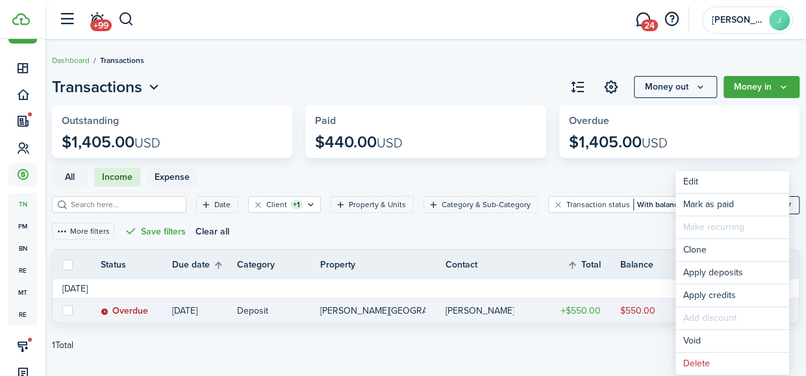
click at [609, 329] on pagination-wrapper "1 Total «« « 1 » »»" at bounding box center [426, 345] width 748 height 32
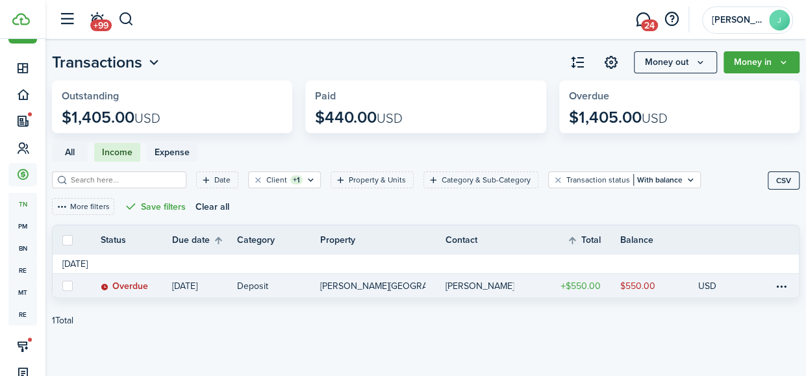
scroll to position [0, 0]
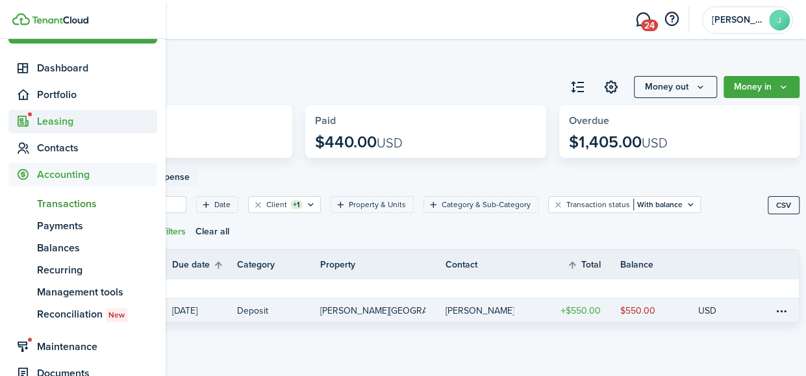
click at [35, 119] on sidebar-link-icon at bounding box center [22, 122] width 29 height 14
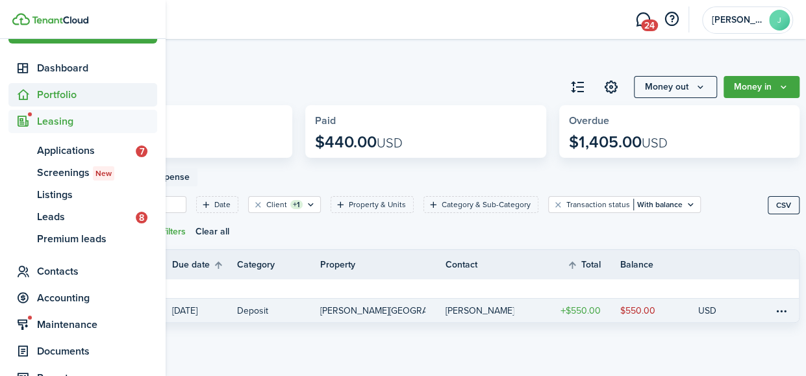
click at [62, 105] on span "Portfolio" at bounding box center [82, 94] width 149 height 23
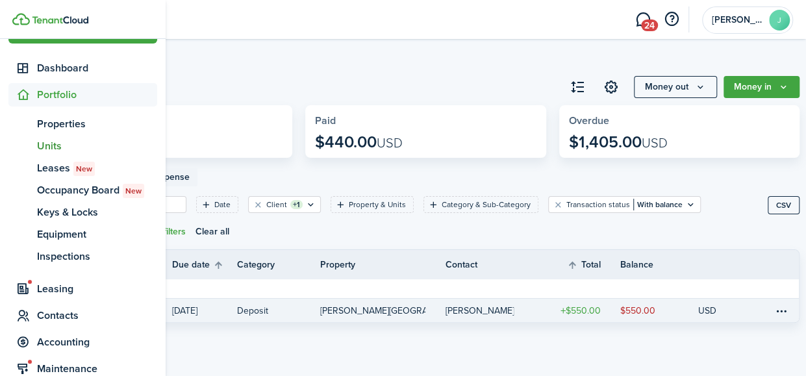
click at [54, 151] on span "Units" at bounding box center [97, 146] width 120 height 16
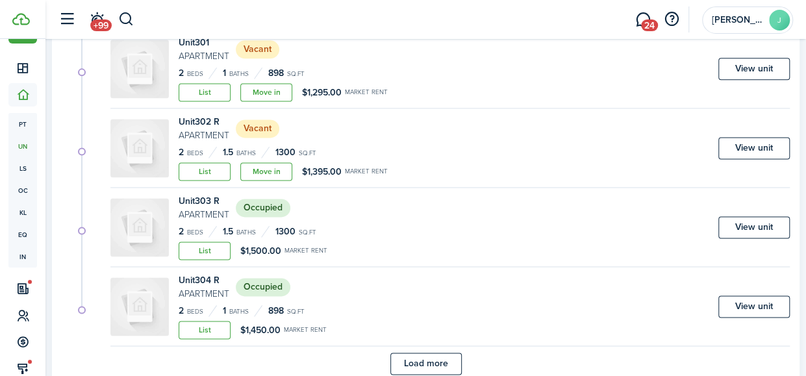
scroll to position [832, 0]
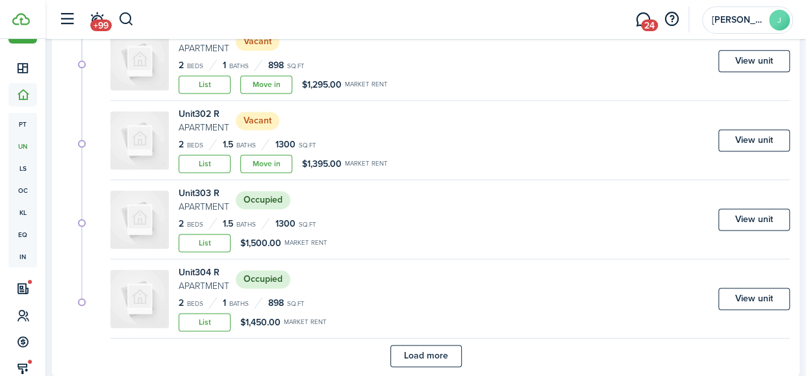
click at [766, 289] on link "View unit" at bounding box center [754, 299] width 71 height 22
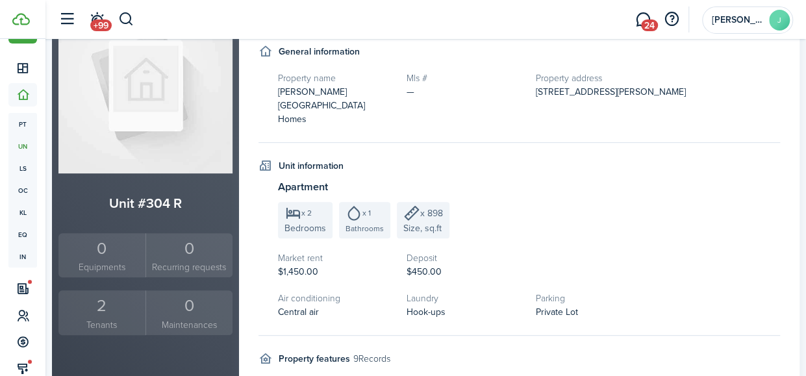
scroll to position [146, 0]
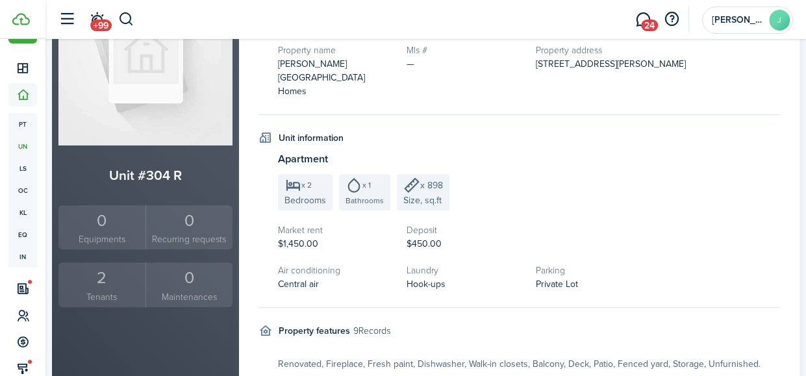
click at [100, 284] on div "2" at bounding box center [102, 278] width 81 height 25
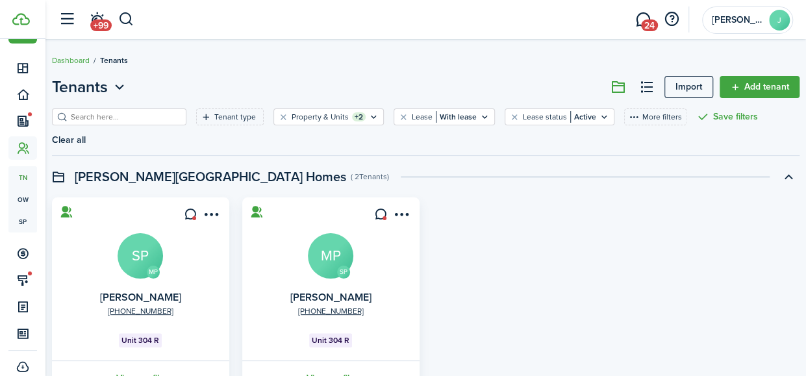
click at [321, 361] on link "View profile" at bounding box center [330, 379] width 181 height 36
click at [132, 361] on link "View profile" at bounding box center [140, 379] width 181 height 36
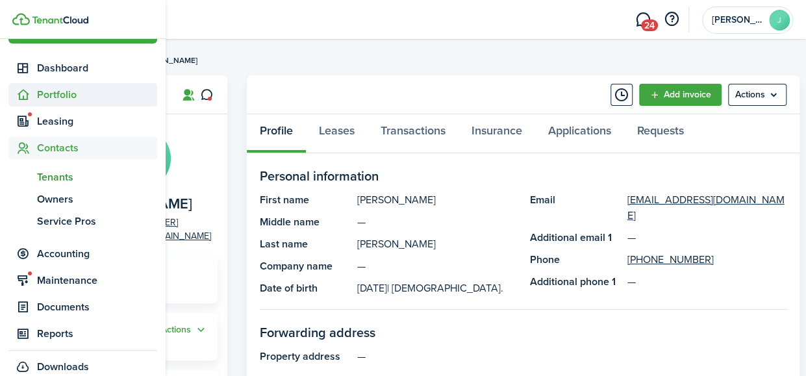
click at [23, 97] on icon at bounding box center [23, 94] width 14 height 13
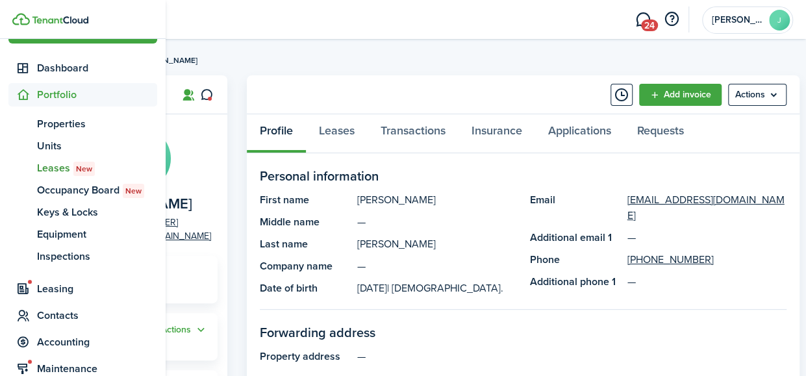
click at [67, 166] on span "Leases New" at bounding box center [97, 168] width 120 height 16
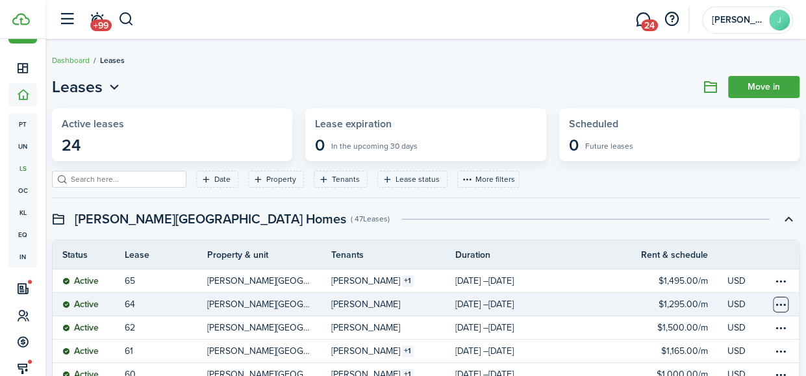
click at [783, 302] on table-menu-btn-icon at bounding box center [781, 305] width 16 height 16
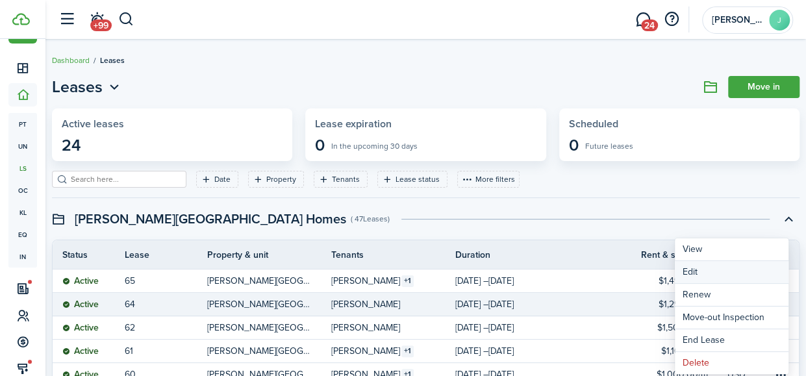
click at [711, 274] on button "Edit" at bounding box center [732, 272] width 114 height 22
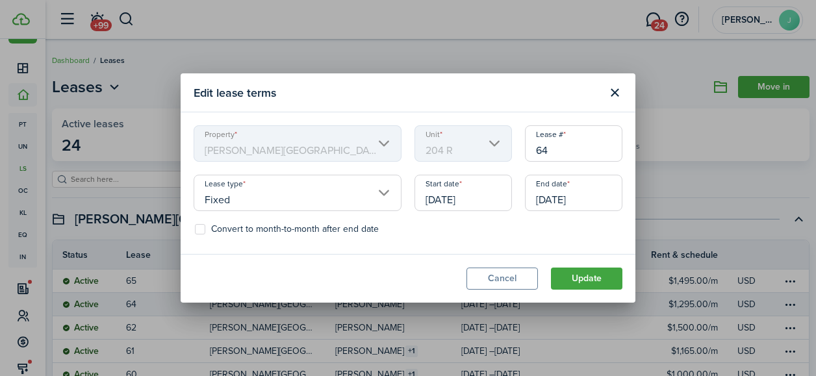
click at [448, 198] on input "[DATE]" at bounding box center [462, 193] width 97 height 36
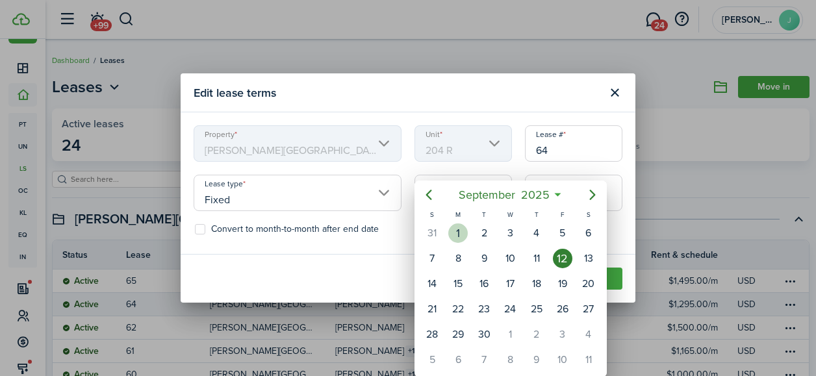
click at [466, 237] on div "1" at bounding box center [457, 232] width 19 height 19
type input "[DATE]"
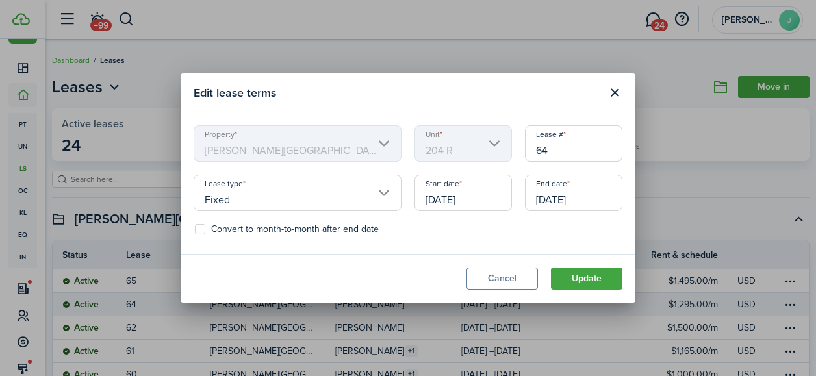
click at [595, 279] on button "Update" at bounding box center [586, 279] width 71 height 22
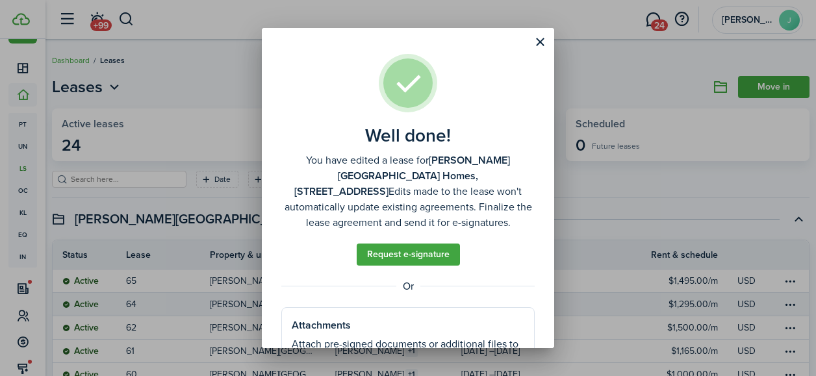
click at [538, 44] on button "Close modal" at bounding box center [540, 42] width 22 height 22
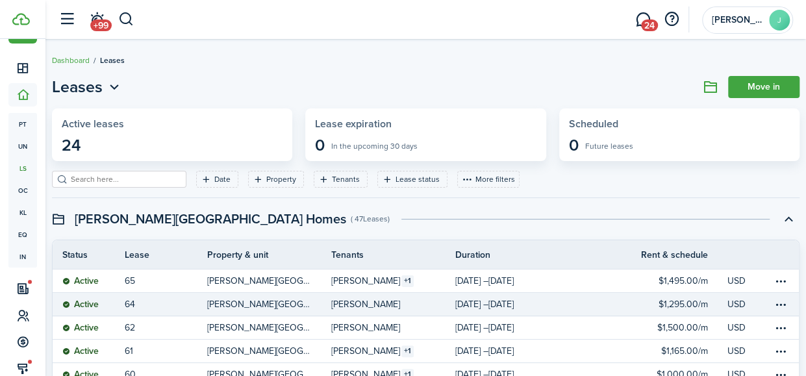
click at [279, 303] on p "[PERSON_NAME][GEOGRAPHIC_DATA] Homes, Unit 204 R" at bounding box center [259, 305] width 105 height 14
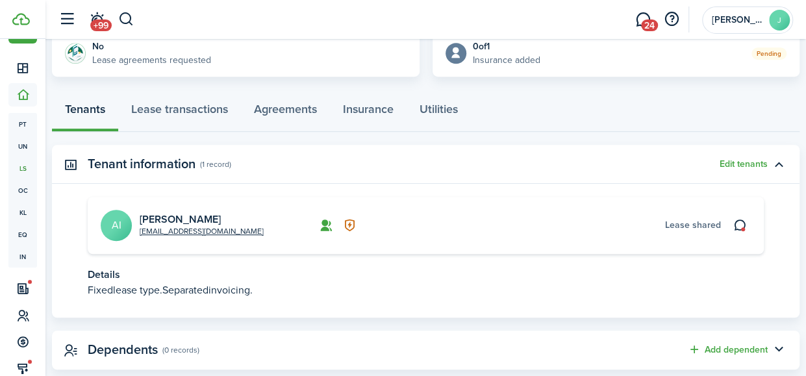
scroll to position [331, 0]
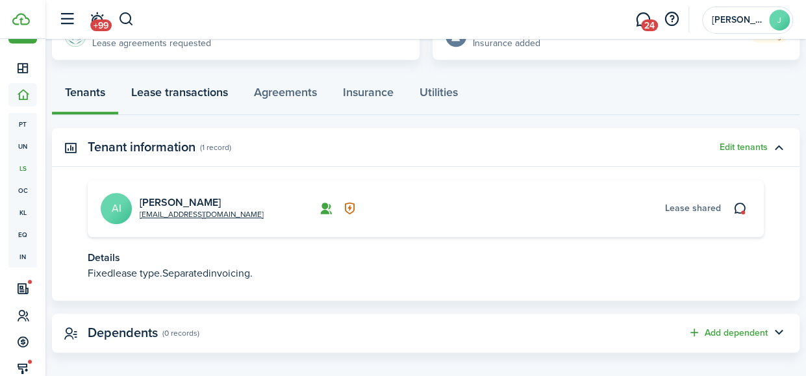
click at [155, 92] on link "Lease transactions" at bounding box center [179, 95] width 123 height 39
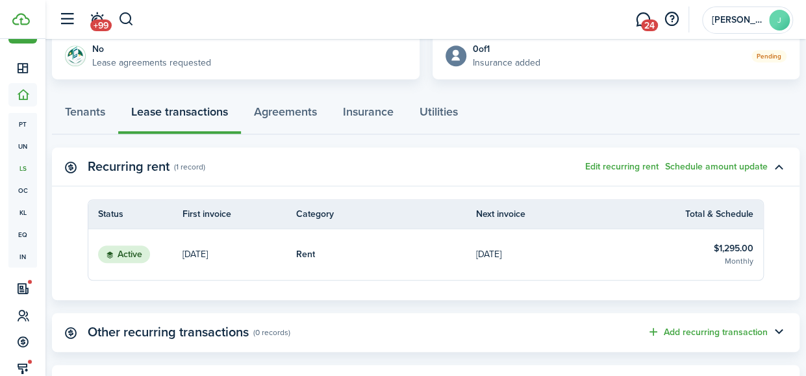
scroll to position [316, 0]
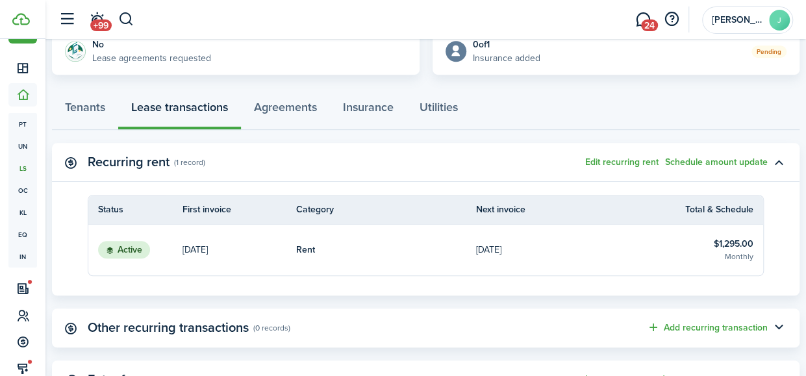
click at [206, 254] on p "[DATE]" at bounding box center [195, 250] width 25 height 14
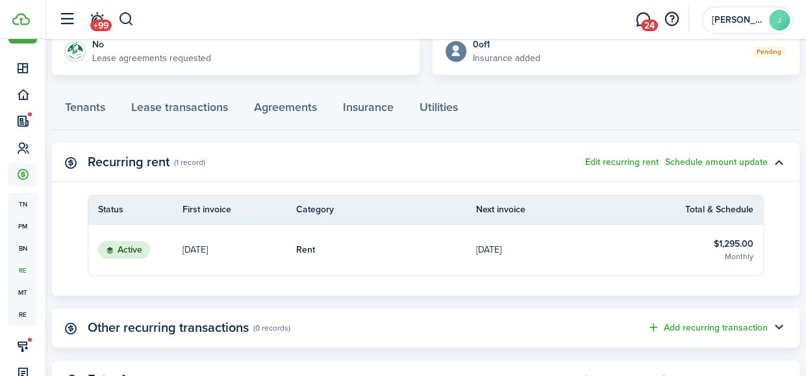
click at [206, 254] on p "[DATE]" at bounding box center [195, 250] width 25 height 14
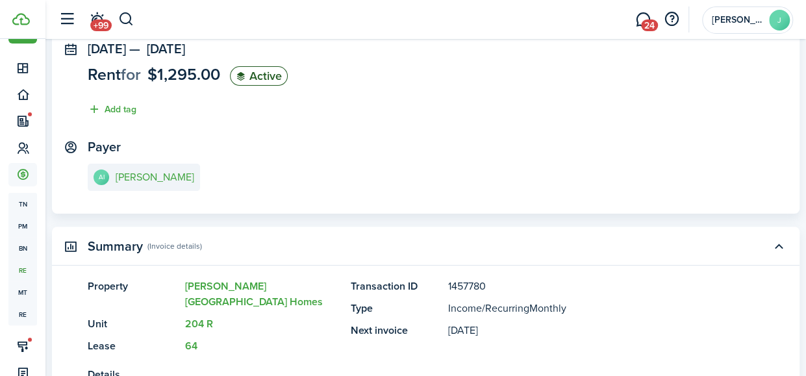
scroll to position [50, 0]
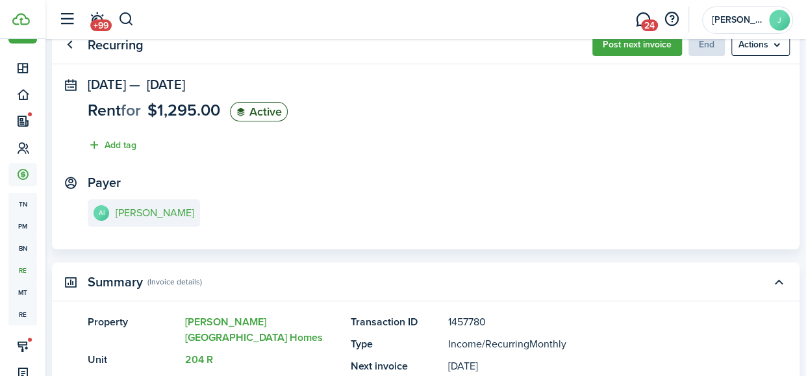
click at [767, 50] on menu-btn "Actions" at bounding box center [760, 45] width 58 height 22
click at [677, 163] on panel-main-body "[DATE] — [DATE] Rent for $1,295.00 Active Add tag Payer AI [PERSON_NAME]" at bounding box center [426, 163] width 748 height 172
click at [71, 49] on link "Go back" at bounding box center [69, 45] width 22 height 22
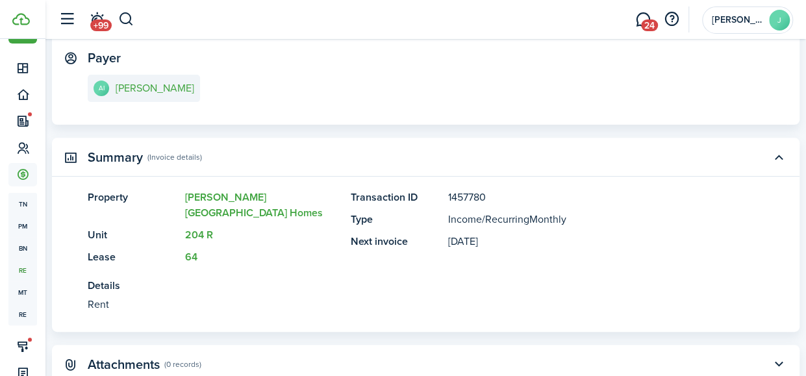
scroll to position [168, 0]
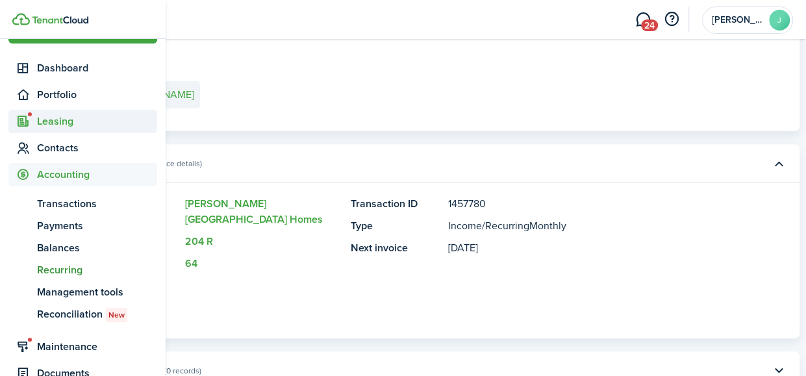
click at [88, 114] on span "Leasing" at bounding box center [97, 122] width 120 height 16
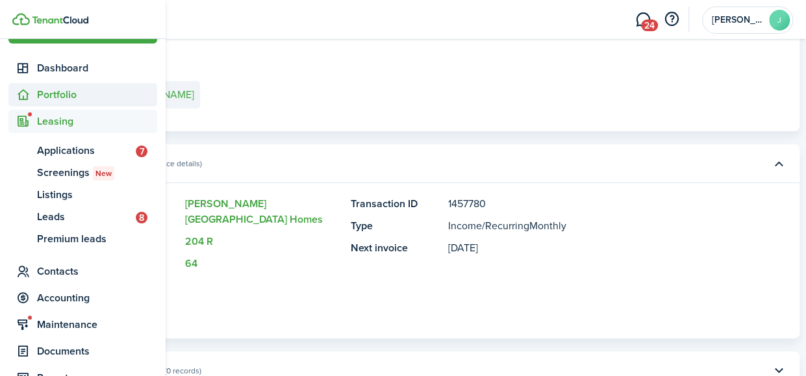
click at [59, 88] on span "Portfolio" at bounding box center [97, 95] width 120 height 16
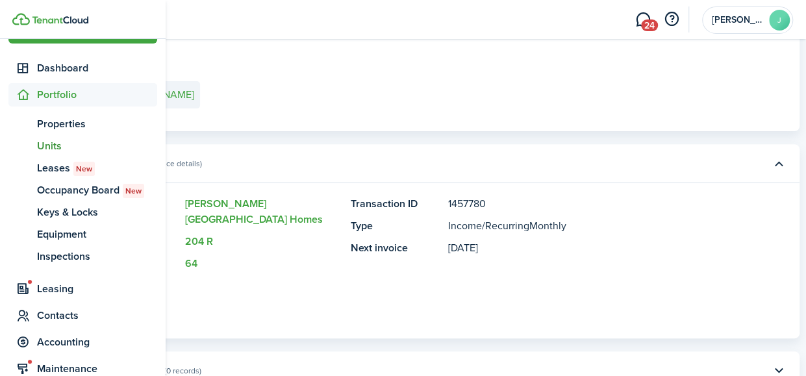
click at [51, 139] on span "Units" at bounding box center [97, 146] width 120 height 16
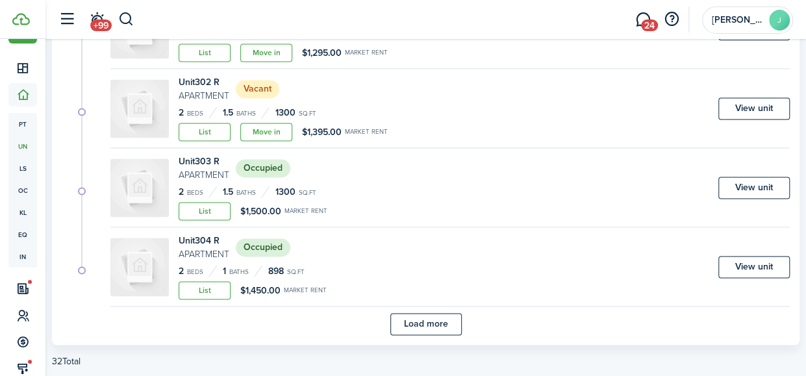
scroll to position [897, 0]
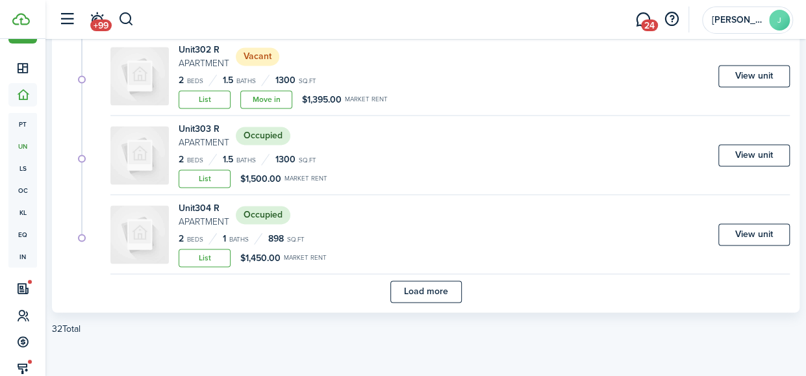
click at [444, 285] on button "Load more" at bounding box center [425, 292] width 71 height 22
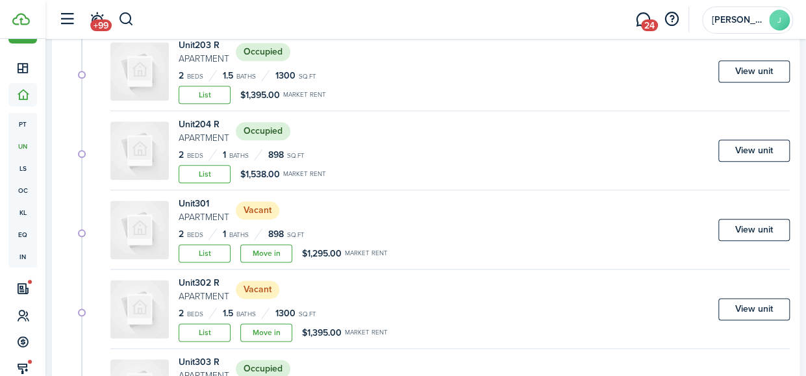
scroll to position [550, 0]
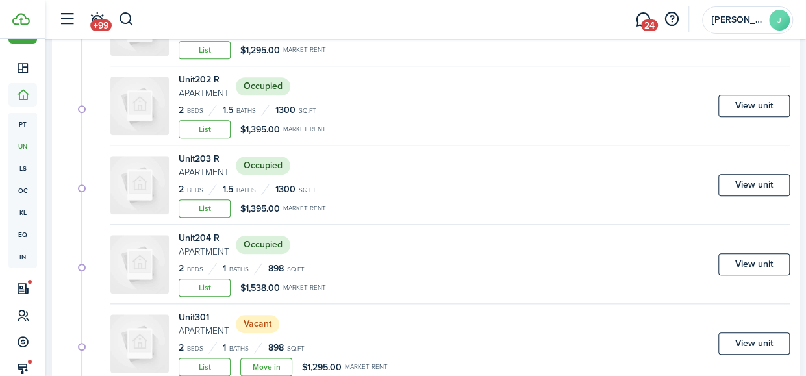
click at [744, 263] on link "View unit" at bounding box center [754, 264] width 71 height 22
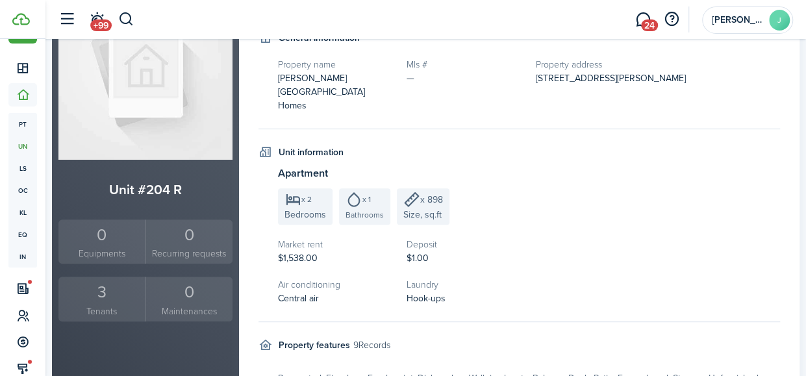
scroll to position [195, 0]
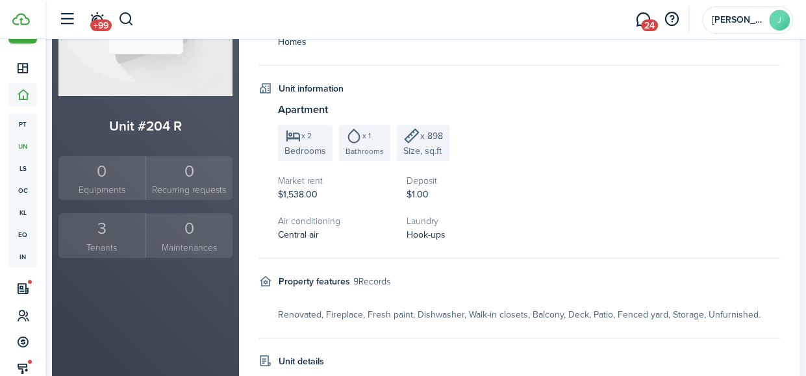
click at [102, 244] on small "Tenants" at bounding box center [102, 248] width 81 height 14
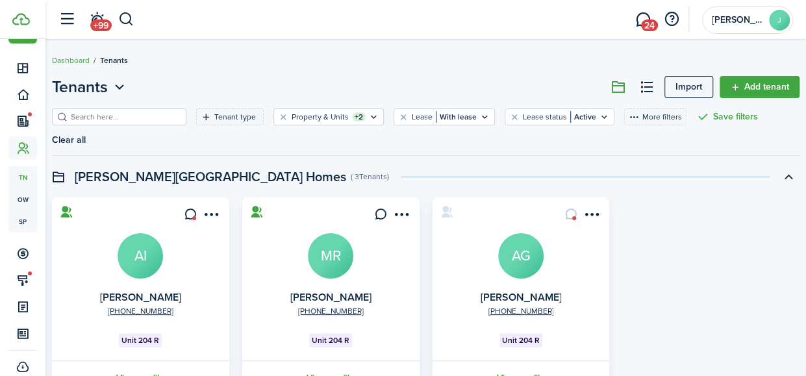
click at [160, 361] on link "View profile" at bounding box center [140, 379] width 181 height 36
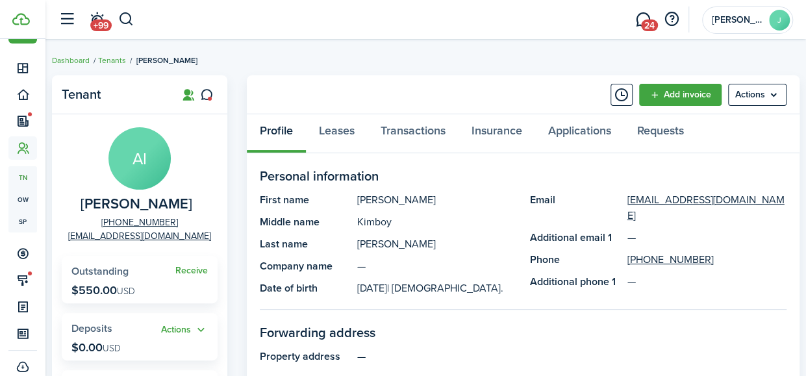
click at [388, 168] on panel-main-section-title "Personal information" at bounding box center [523, 175] width 527 height 19
click at [350, 124] on link "Leases" at bounding box center [337, 133] width 62 height 39
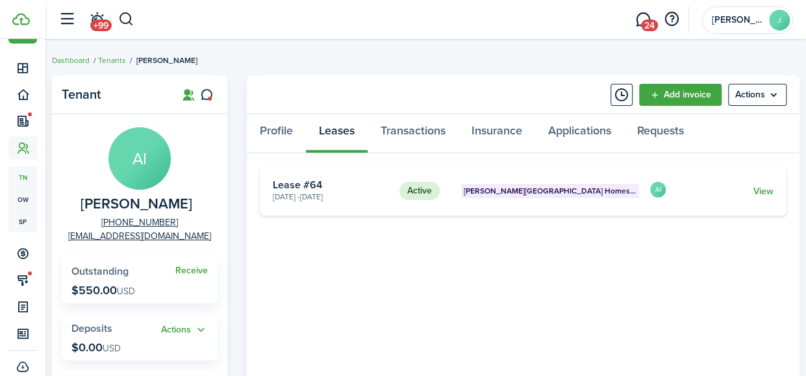
drag, startPoint x: 764, startPoint y: 194, endPoint x: 599, endPoint y: 204, distance: 165.3
click at [599, 204] on card "Active [PERSON_NAME][GEOGRAPHIC_DATA] Homes, Unit 204 R [DATE] - [DATE] Lease #…" at bounding box center [523, 190] width 527 height 49
click at [756, 188] on link "View" at bounding box center [764, 191] width 20 height 14
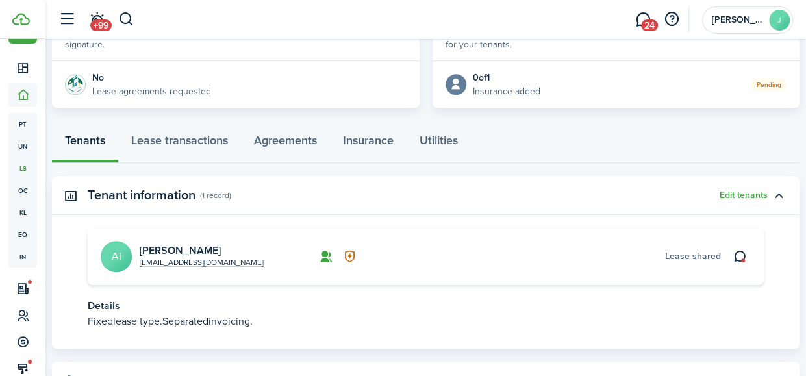
scroll to position [343, 0]
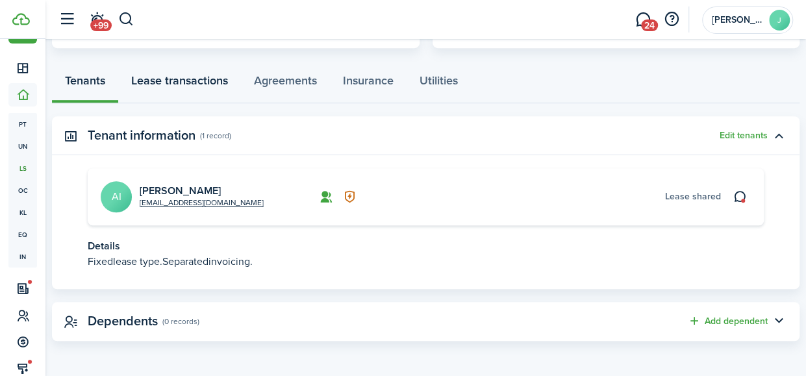
click at [145, 89] on link "Lease transactions" at bounding box center [179, 83] width 123 height 39
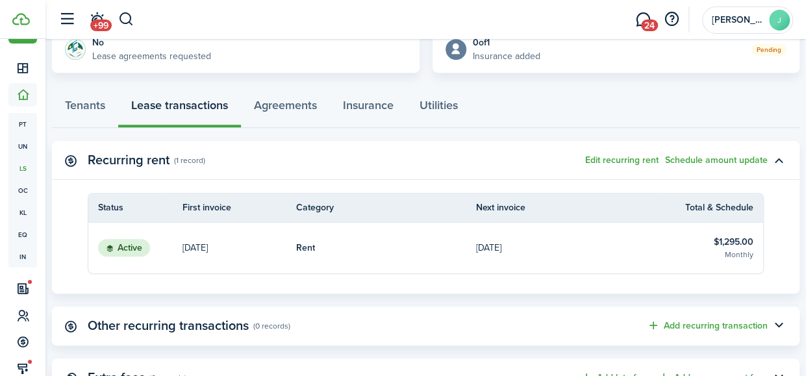
scroll to position [327, 0]
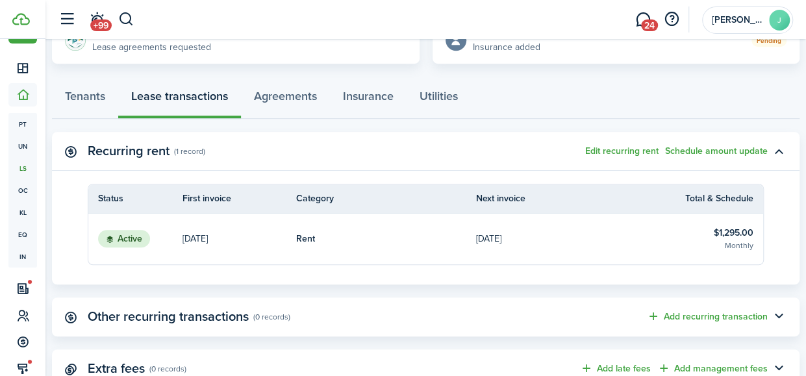
click at [627, 149] on button "Edit recurring rent" at bounding box center [621, 151] width 73 height 10
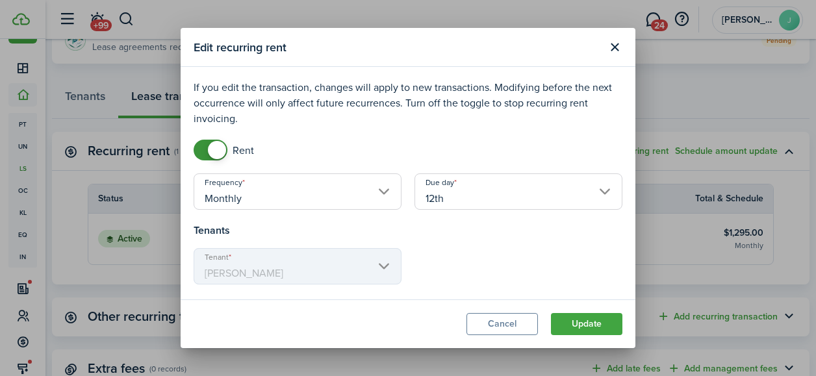
click at [539, 191] on input "12th" at bounding box center [518, 191] width 208 height 36
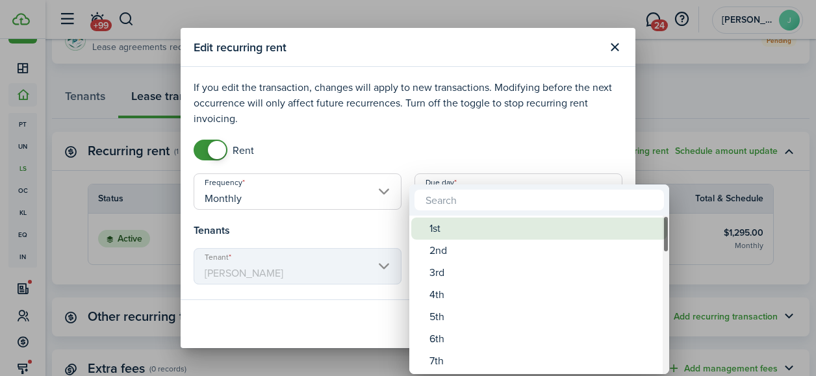
click at [463, 226] on div "1st" at bounding box center [544, 229] width 230 height 22
type input "1st"
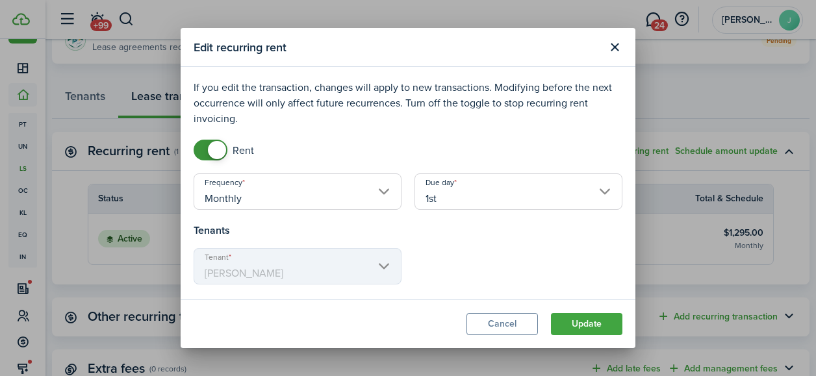
click at [602, 323] on button "Update" at bounding box center [586, 324] width 71 height 22
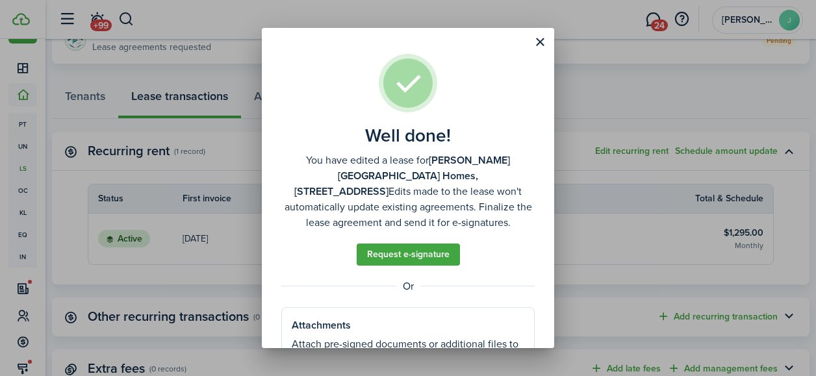
click at [533, 38] on button "Close modal" at bounding box center [540, 42] width 22 height 22
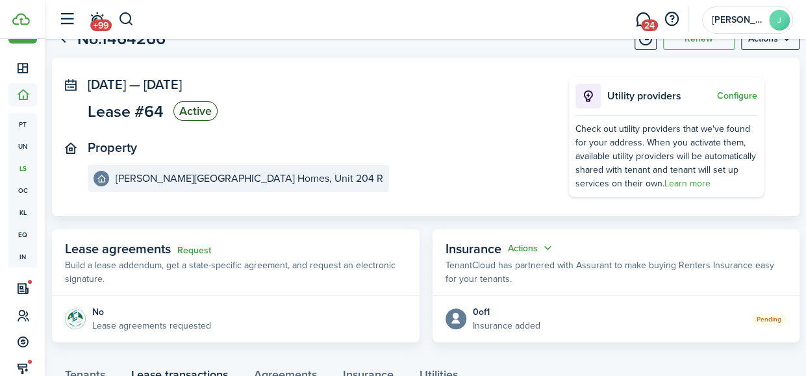
scroll to position [0, 0]
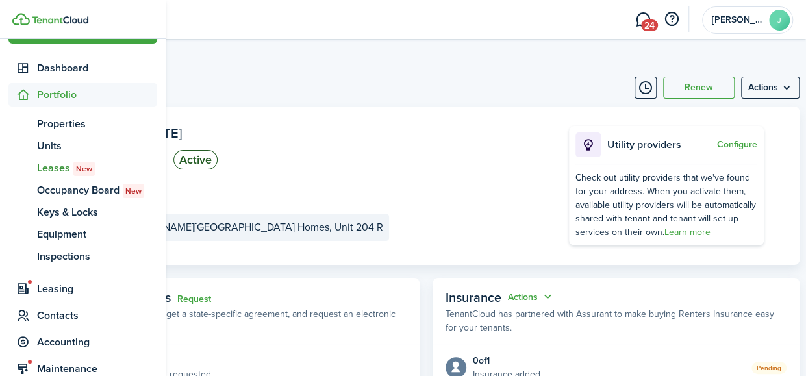
click at [35, 87] on span "Portfolio" at bounding box center [82, 94] width 149 height 23
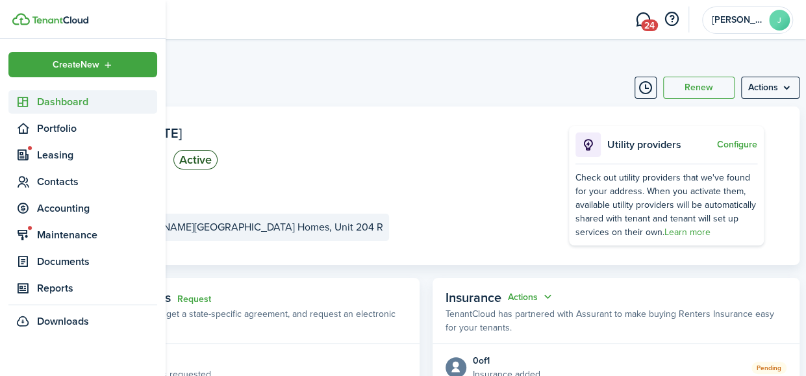
click at [32, 96] on sidebar-link-icon at bounding box center [22, 102] width 29 height 14
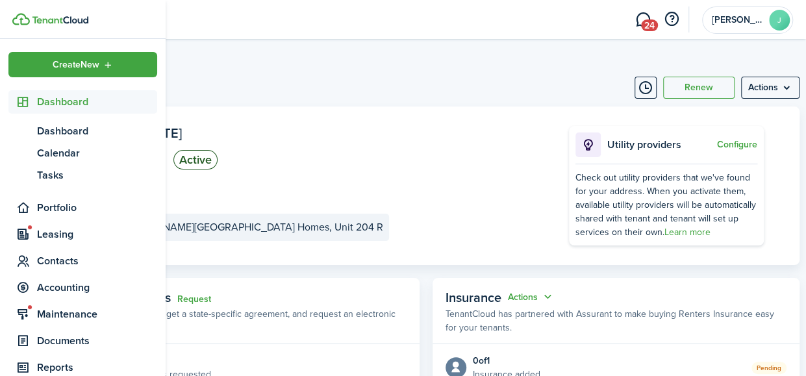
click at [34, 111] on span "Dashboard" at bounding box center [82, 101] width 149 height 23
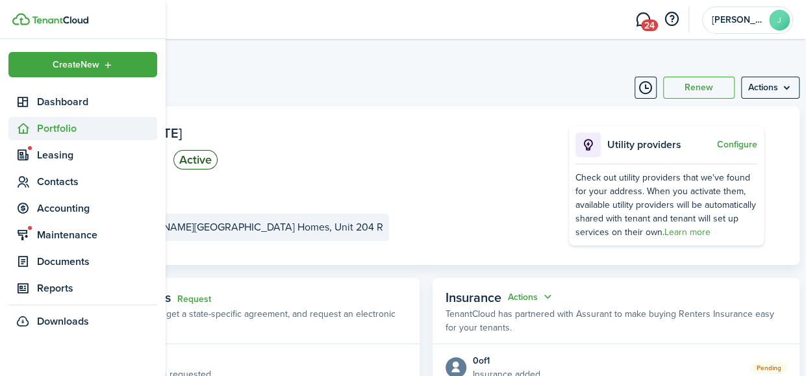
click at [42, 131] on span "Portfolio" at bounding box center [97, 129] width 120 height 16
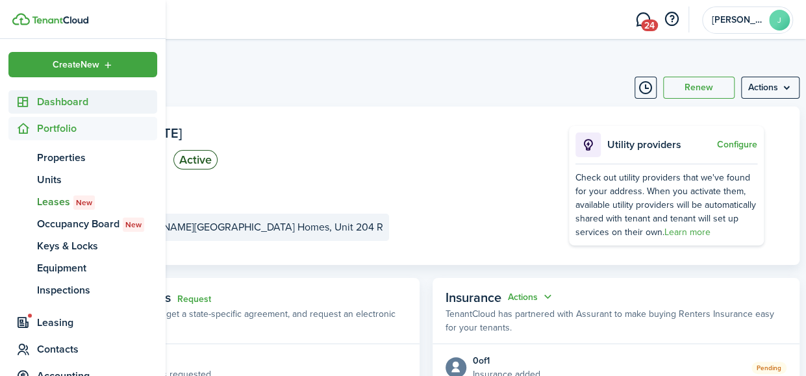
click at [62, 108] on span "Dashboard" at bounding box center [97, 102] width 120 height 16
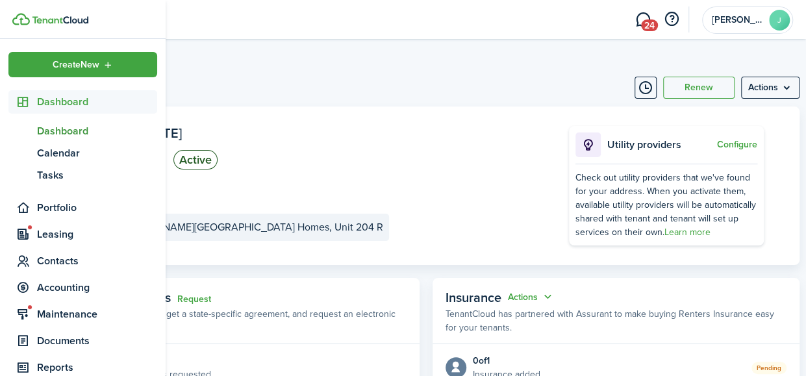
click at [62, 134] on span "Dashboard" at bounding box center [97, 131] width 120 height 16
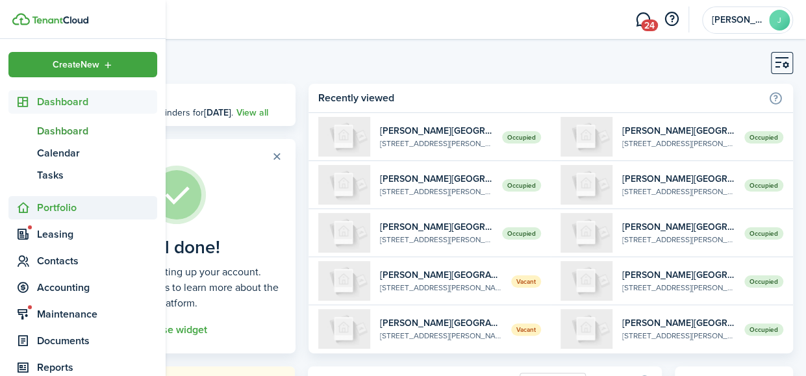
click at [57, 212] on span "Portfolio" at bounding box center [97, 208] width 120 height 16
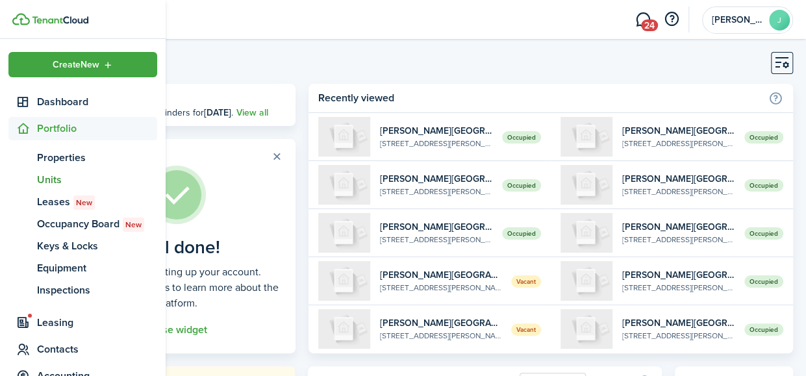
click at [56, 182] on span "Units" at bounding box center [97, 180] width 120 height 16
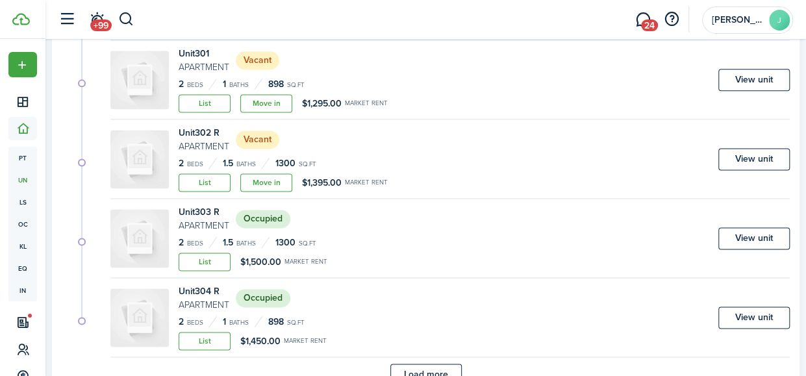
scroll to position [897, 0]
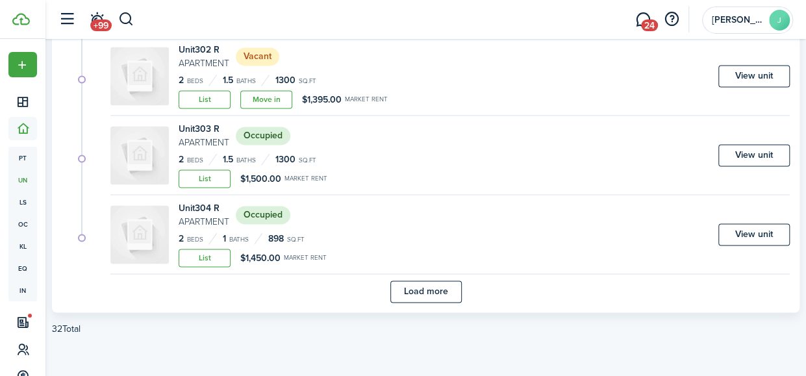
click at [411, 281] on button "Load more" at bounding box center [425, 292] width 71 height 22
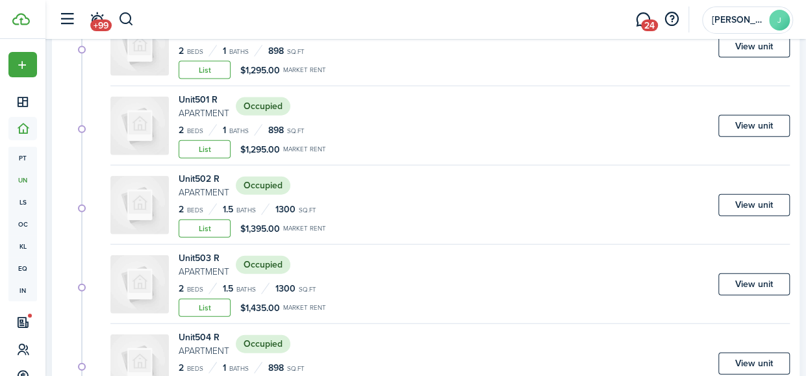
scroll to position [1395, 0]
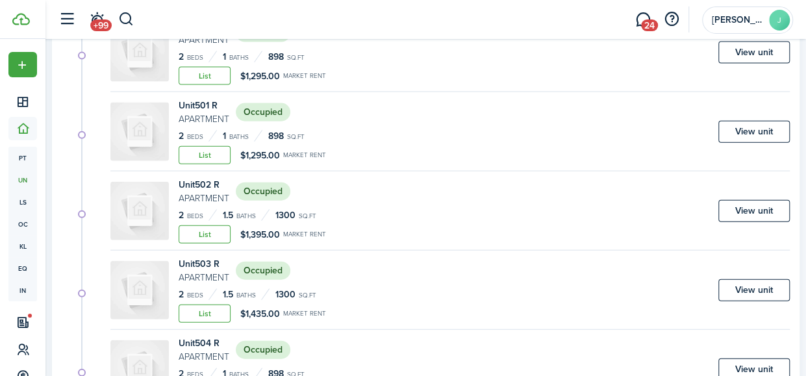
click at [735, 121] on link "View unit" at bounding box center [754, 132] width 71 height 22
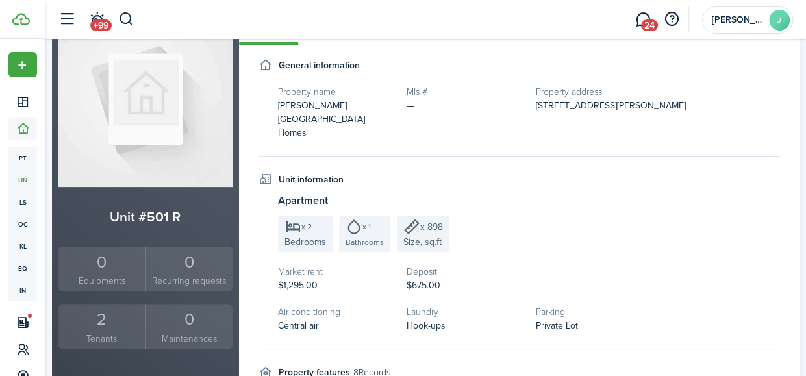
scroll to position [136, 0]
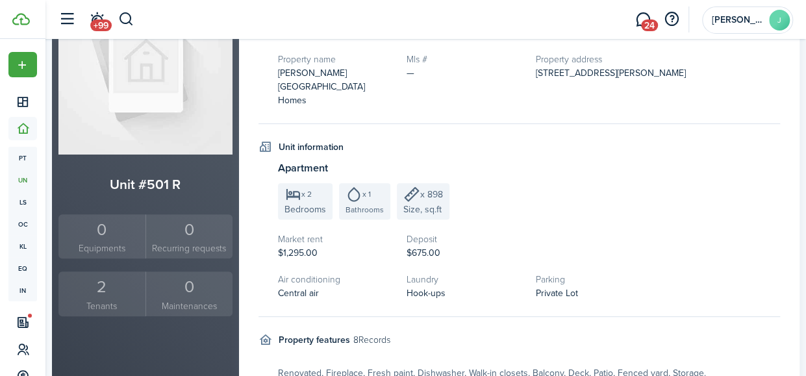
click at [110, 276] on div "2" at bounding box center [102, 287] width 81 height 25
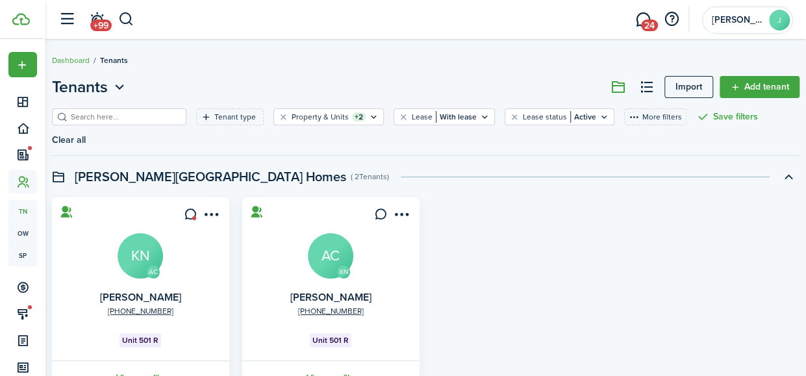
click at [161, 361] on link "View profile" at bounding box center [140, 379] width 181 height 36
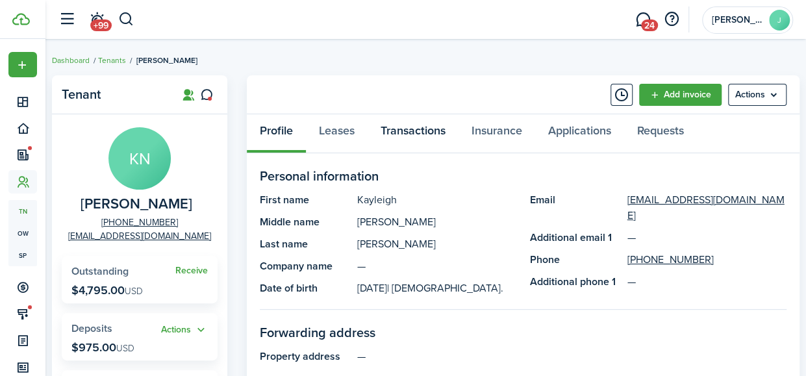
click at [441, 133] on link "Transactions" at bounding box center [413, 133] width 91 height 39
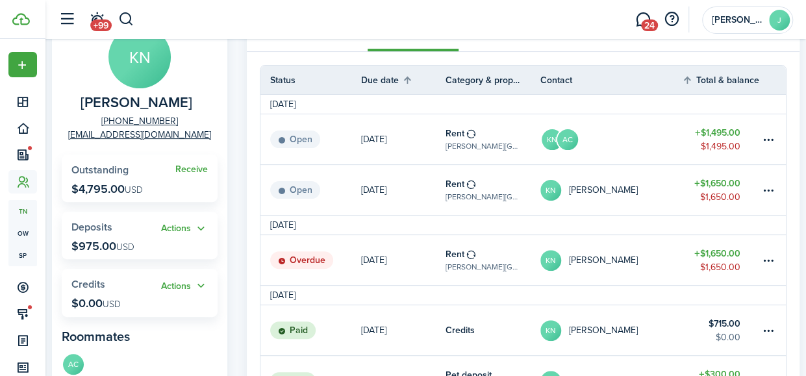
scroll to position [121, 0]
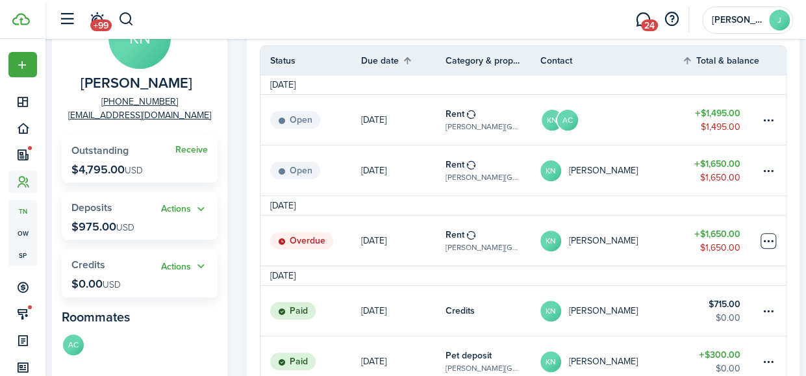
click at [772, 239] on table-menu-btn-icon at bounding box center [769, 241] width 16 height 16
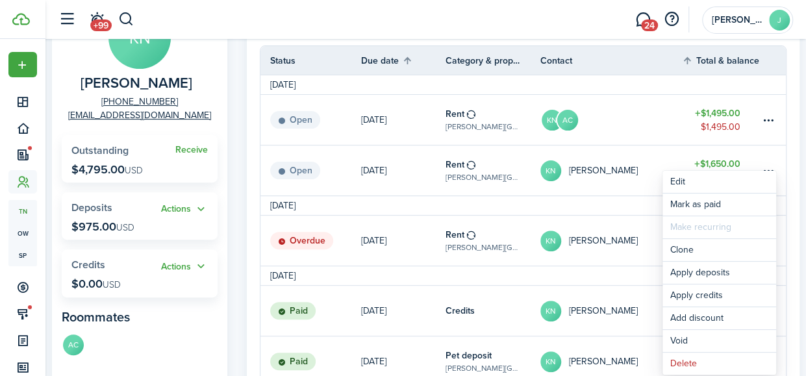
click at [772, 239] on link "Clone" at bounding box center [720, 250] width 114 height 22
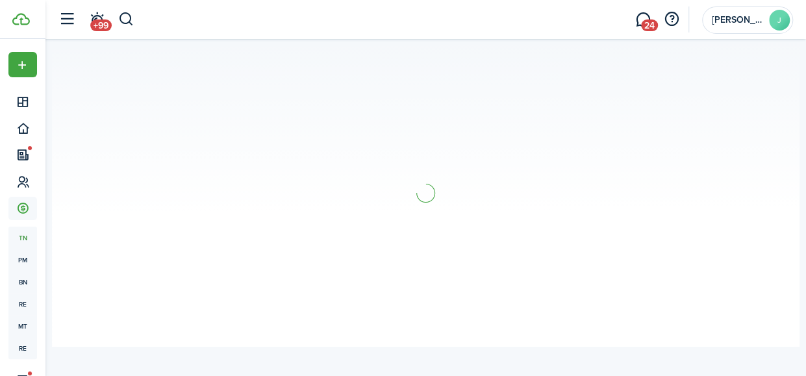
click at [772, 239] on section at bounding box center [426, 193] width 748 height 308
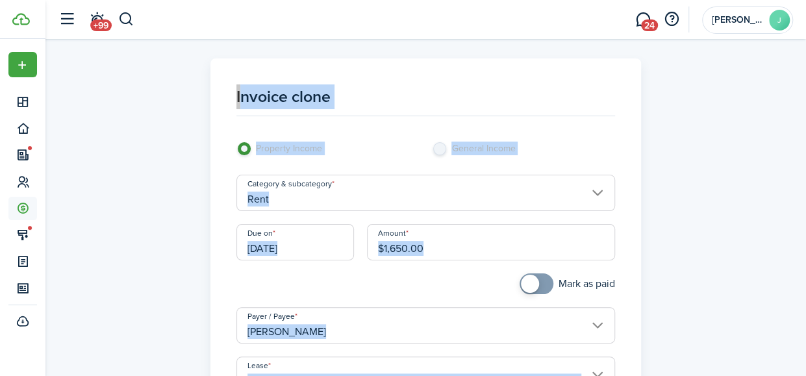
scroll to position [14, 0]
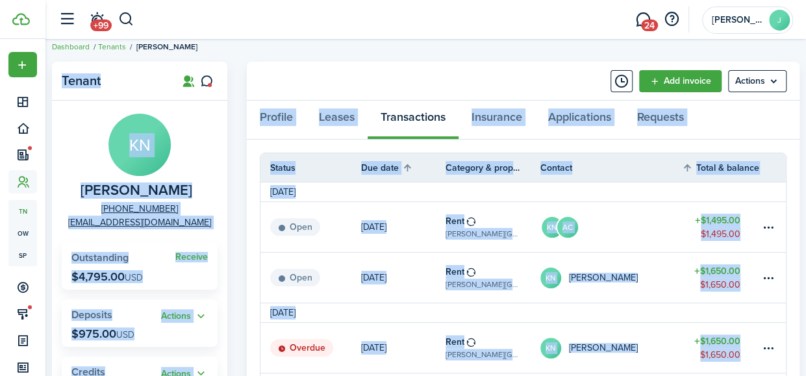
click at [754, 133] on div "Profile Leases Transactions Insurance Applications Requests" at bounding box center [523, 120] width 553 height 39
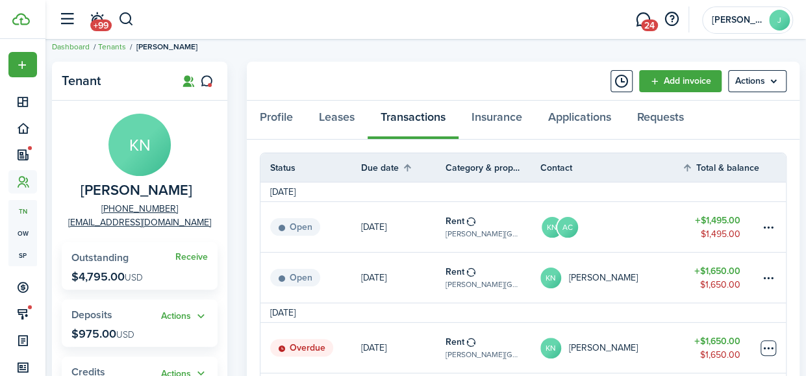
click at [769, 349] on table-menu-btn-icon at bounding box center [769, 348] width 16 height 16
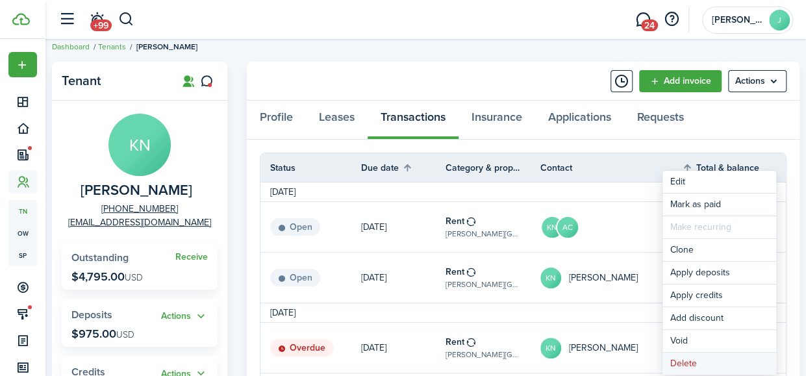
click at [723, 364] on button "Delete" at bounding box center [720, 364] width 114 height 22
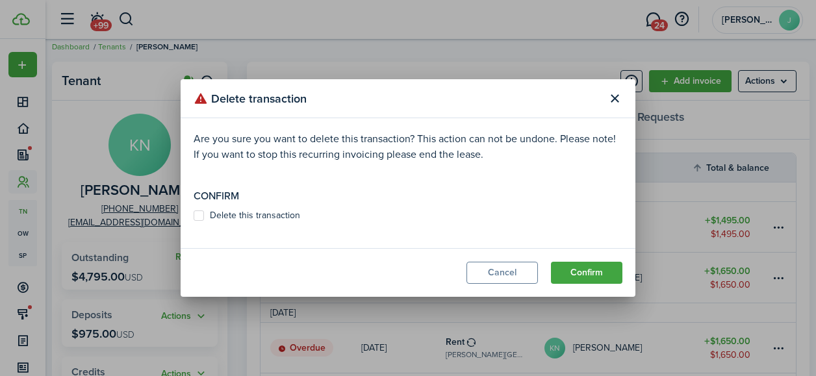
click at [597, 263] on button "Confirm" at bounding box center [586, 273] width 71 height 22
click at [596, 273] on button "Confirm" at bounding box center [586, 273] width 71 height 22
click at [202, 219] on label "Delete this transaction" at bounding box center [247, 215] width 107 height 10
click at [194, 222] on input "Delete this transaction" at bounding box center [193, 222] width 1 height 1
checkbox input "true"
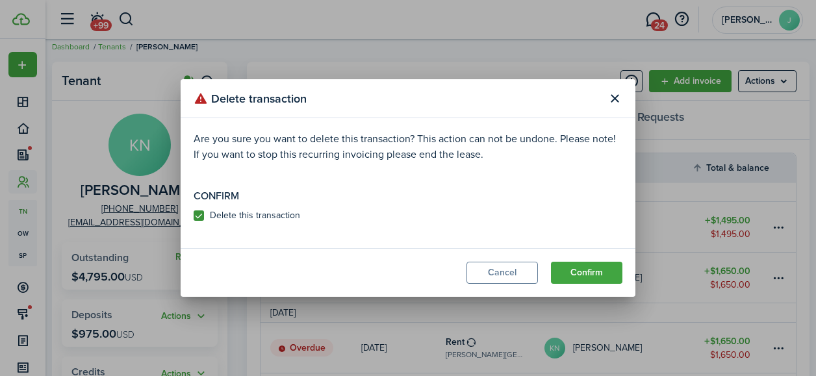
click at [572, 279] on button "Confirm" at bounding box center [586, 273] width 71 height 22
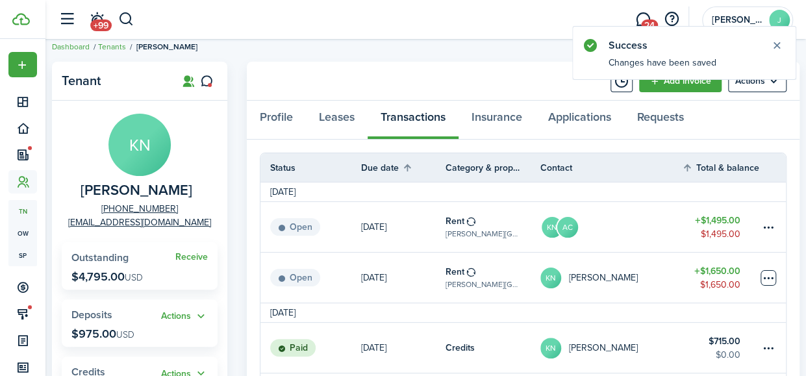
click at [767, 279] on table-menu-btn-icon at bounding box center [769, 278] width 16 height 16
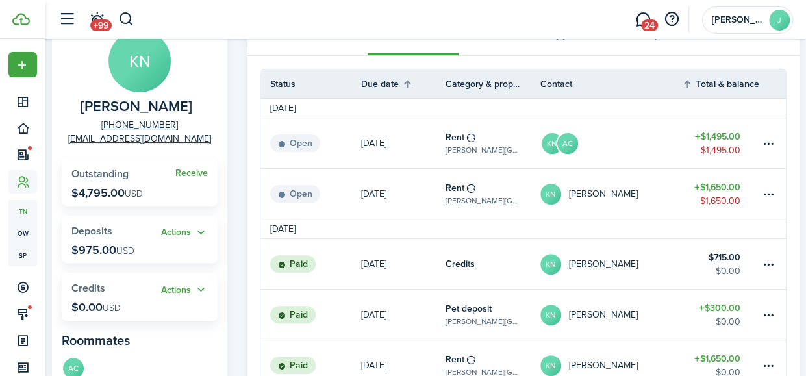
scroll to position [70, 0]
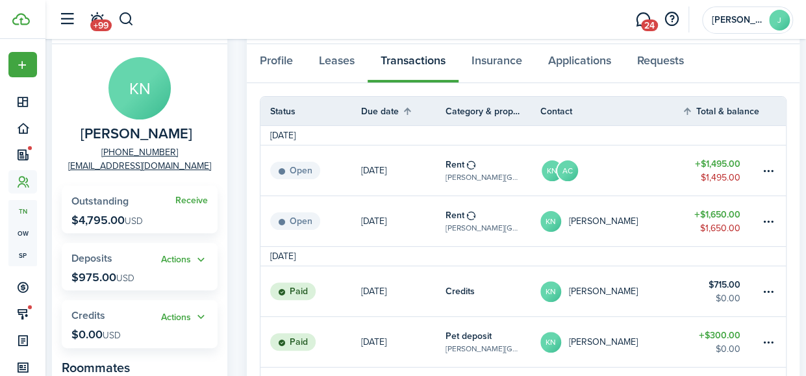
click at [778, 245] on link at bounding box center [773, 221] width 26 height 50
click at [765, 220] on table-menu-btn-icon "Open menu" at bounding box center [769, 222] width 16 height 16
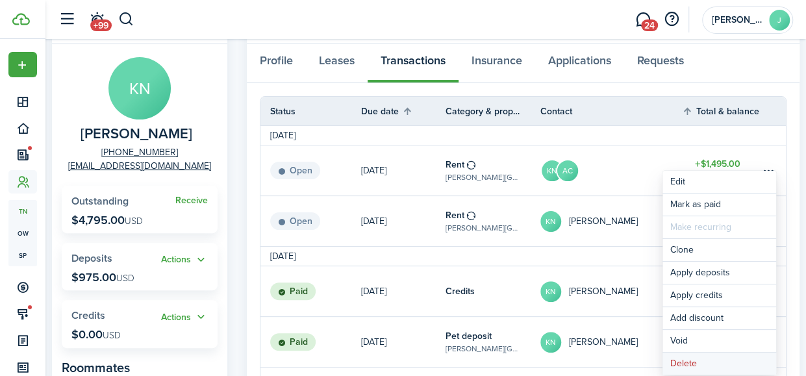
click at [690, 359] on button "Delete" at bounding box center [720, 364] width 114 height 22
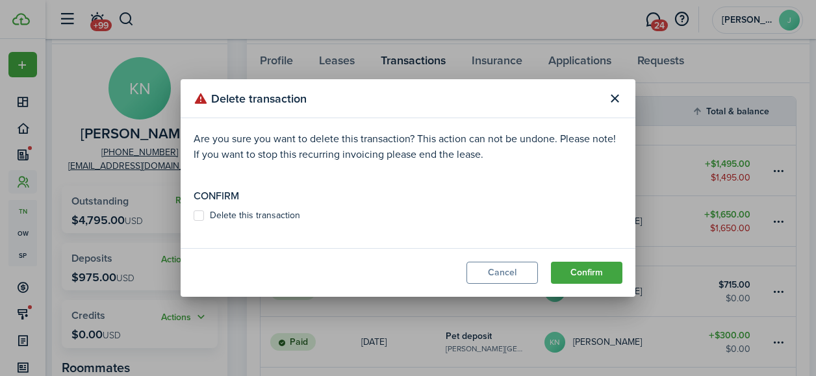
click at [225, 218] on label "Delete this transaction" at bounding box center [247, 215] width 107 height 10
click at [194, 216] on input "Delete this transaction" at bounding box center [193, 216] width 1 height 1
checkbox input "true"
click at [577, 273] on button "Confirm" at bounding box center [586, 273] width 71 height 22
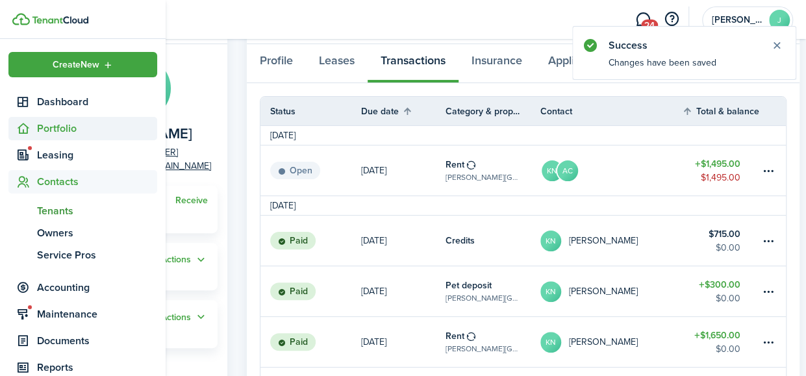
click at [36, 124] on sidebar-link-icon at bounding box center [22, 129] width 29 height 14
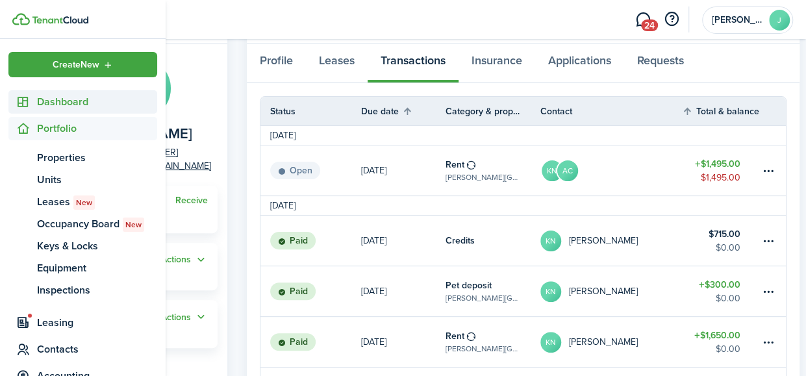
click at [48, 92] on span "Dashboard" at bounding box center [82, 101] width 149 height 23
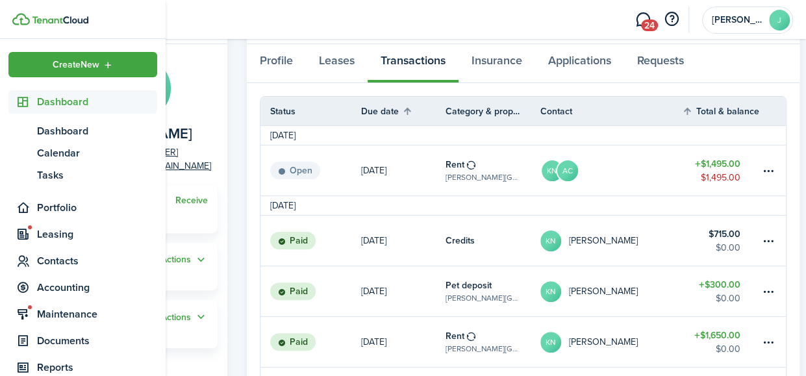
click at [49, 99] on span "Dashboard" at bounding box center [97, 102] width 120 height 16
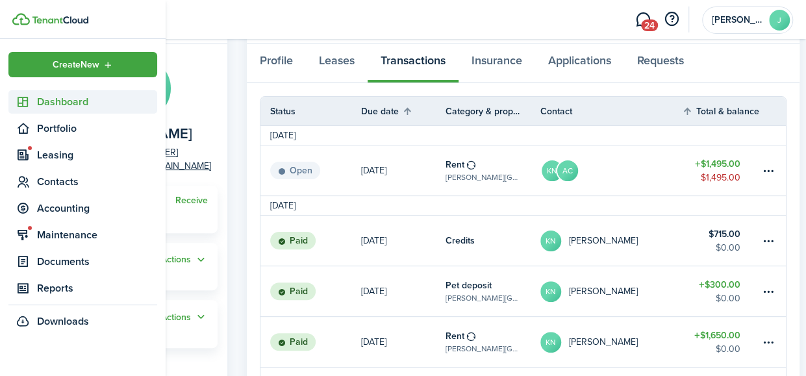
click at [49, 99] on span "Dashboard" at bounding box center [97, 102] width 120 height 16
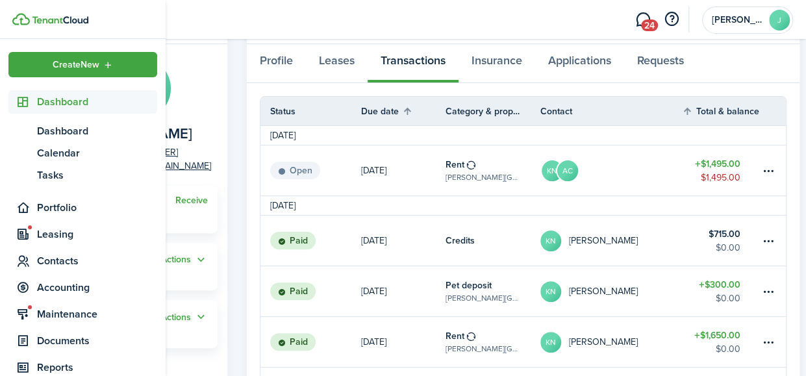
click at [49, 99] on span "Dashboard" at bounding box center [97, 102] width 120 height 16
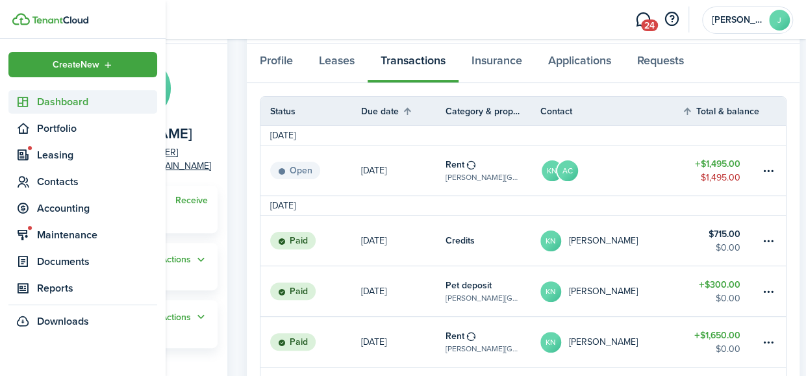
click at [49, 99] on span "Dashboard" at bounding box center [97, 102] width 120 height 16
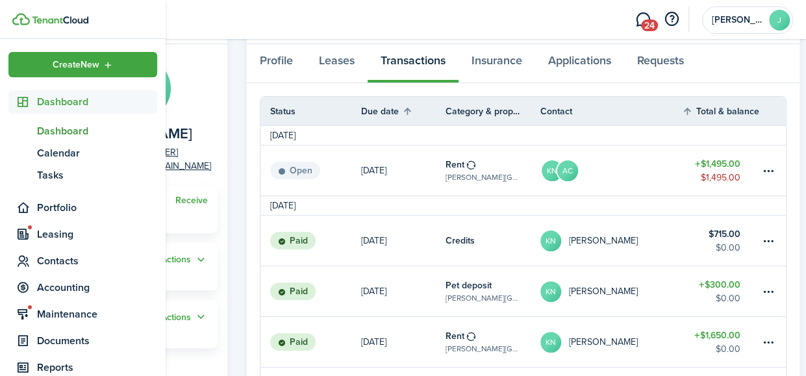
click at [47, 124] on span "Dashboard" at bounding box center [97, 131] width 120 height 16
